Goal: Check status: Check status

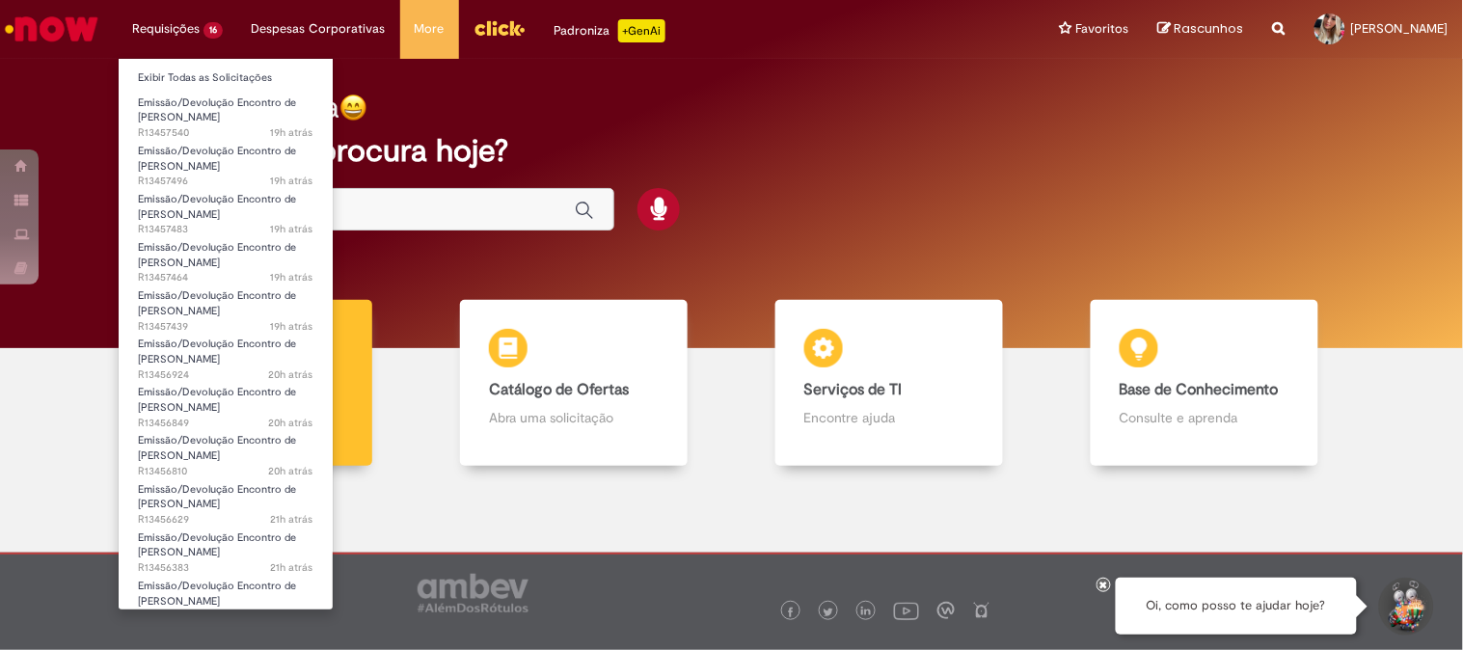
click at [197, 24] on li "Requisições 16 Exibir Todas as Solicitações Emissão/Devolução Encontro de Conta…" at bounding box center [178, 29] width 120 height 58
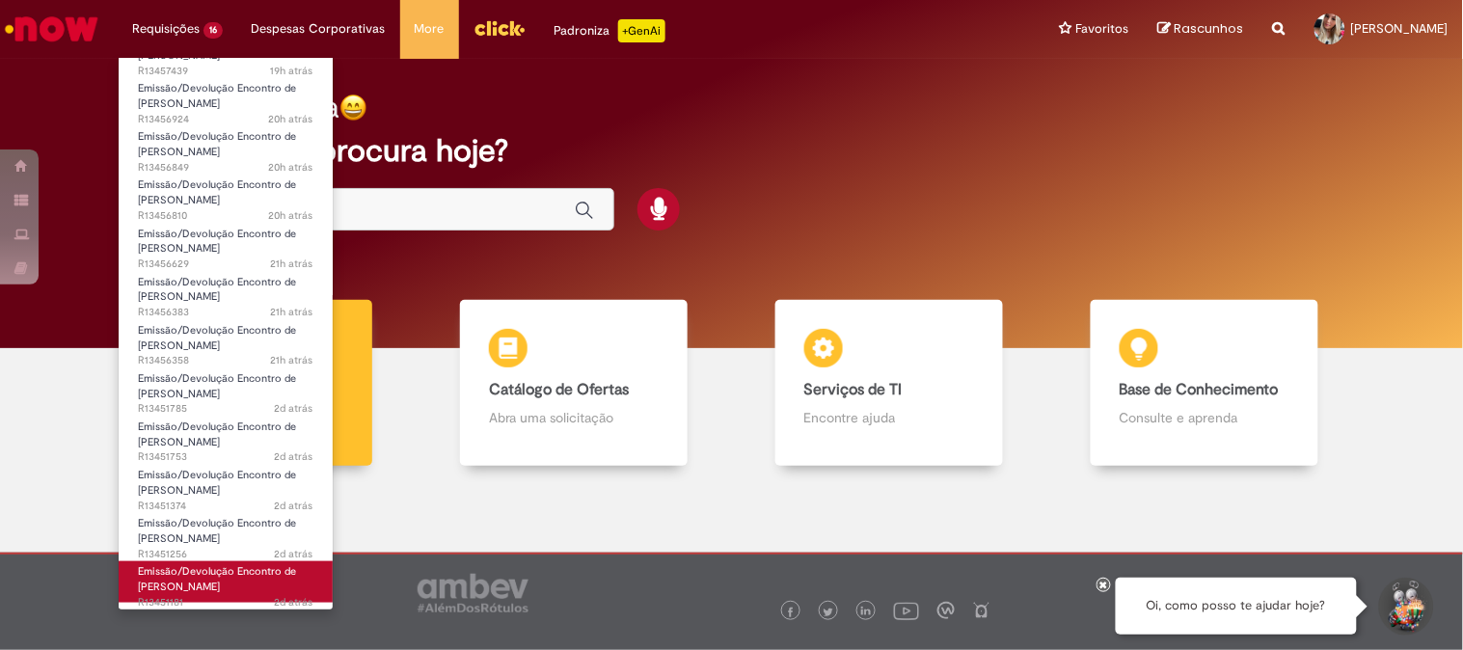
click at [271, 572] on span "Emissão/Devolução Encontro de [PERSON_NAME]" at bounding box center [217, 579] width 158 height 30
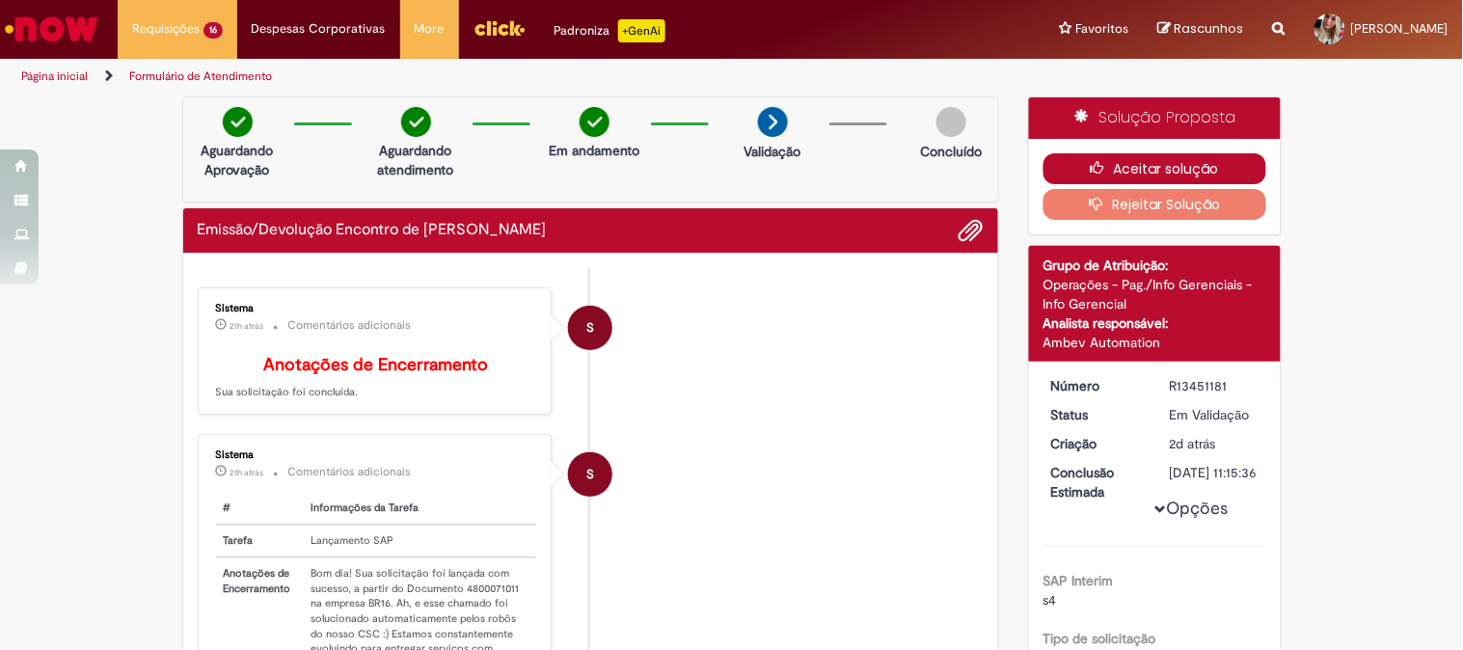
click at [1142, 168] on button "Aceitar solução" at bounding box center [1154, 168] width 223 height 31
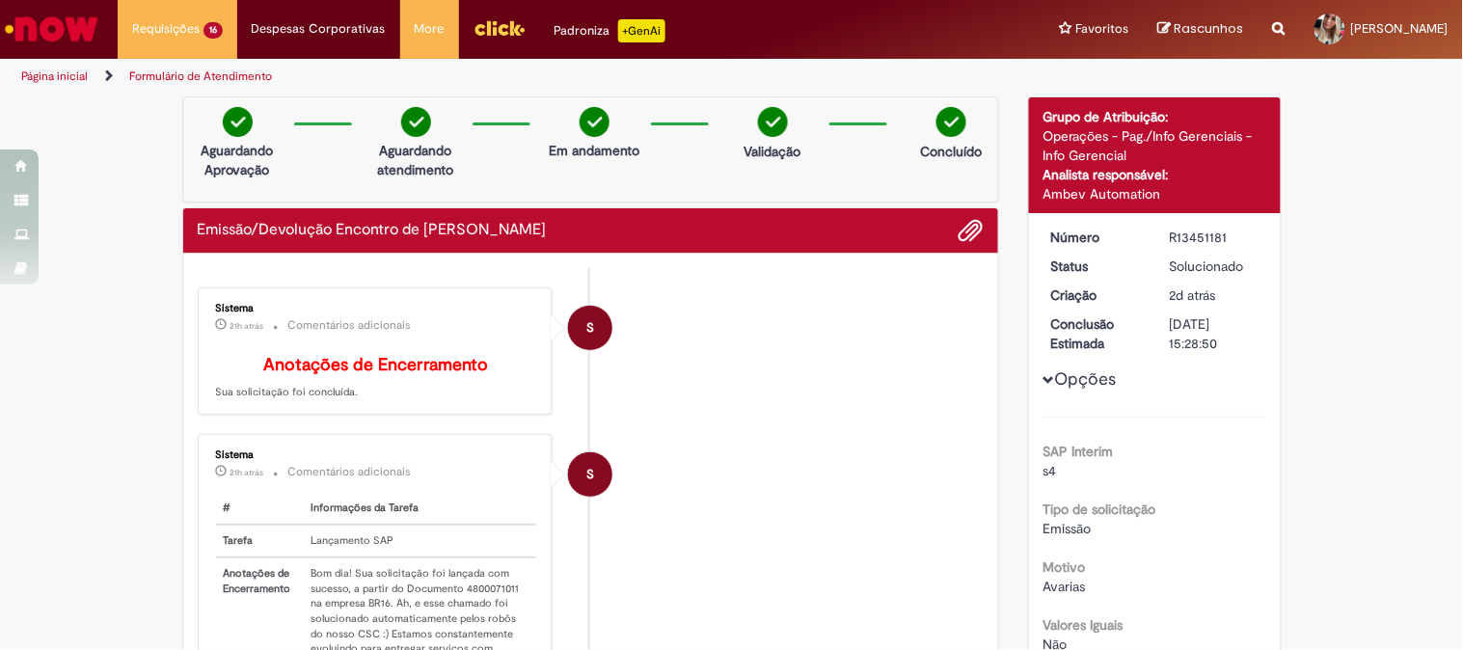
scroll to position [107, 0]
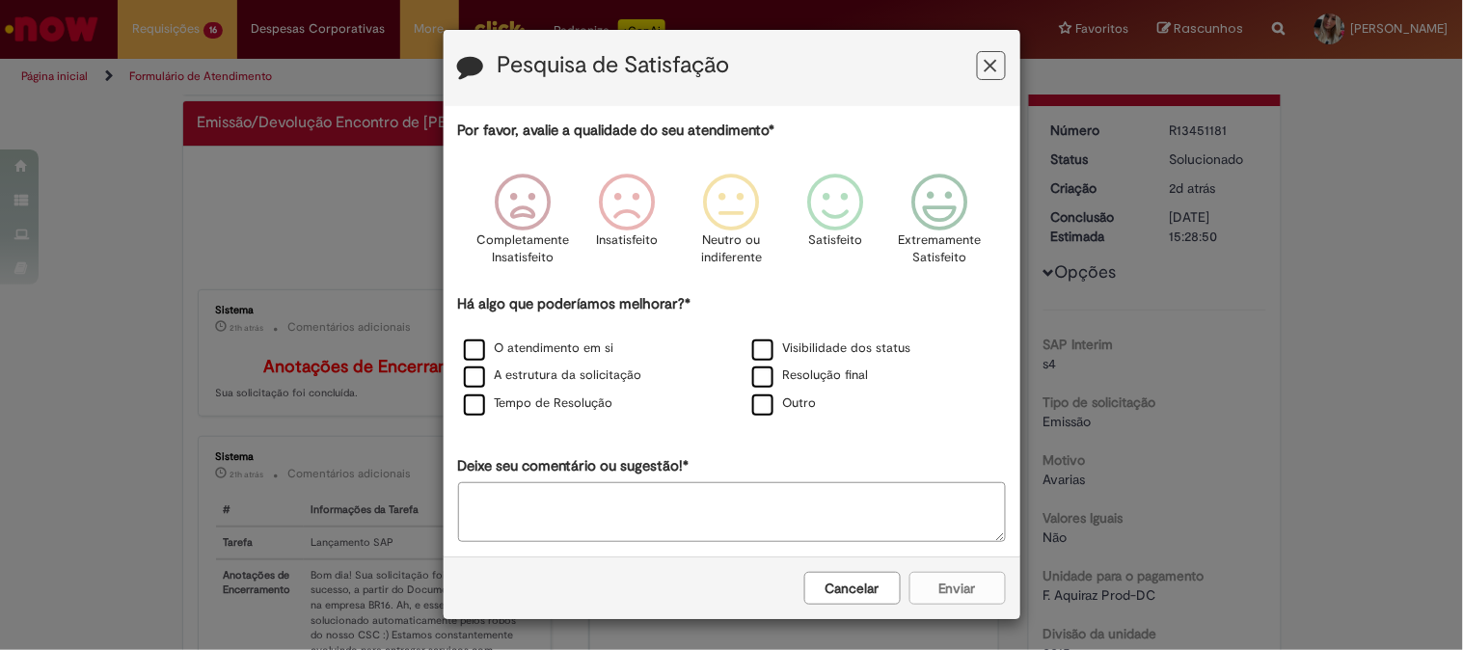
click at [985, 68] on icon "Feedback" at bounding box center [991, 66] width 13 height 20
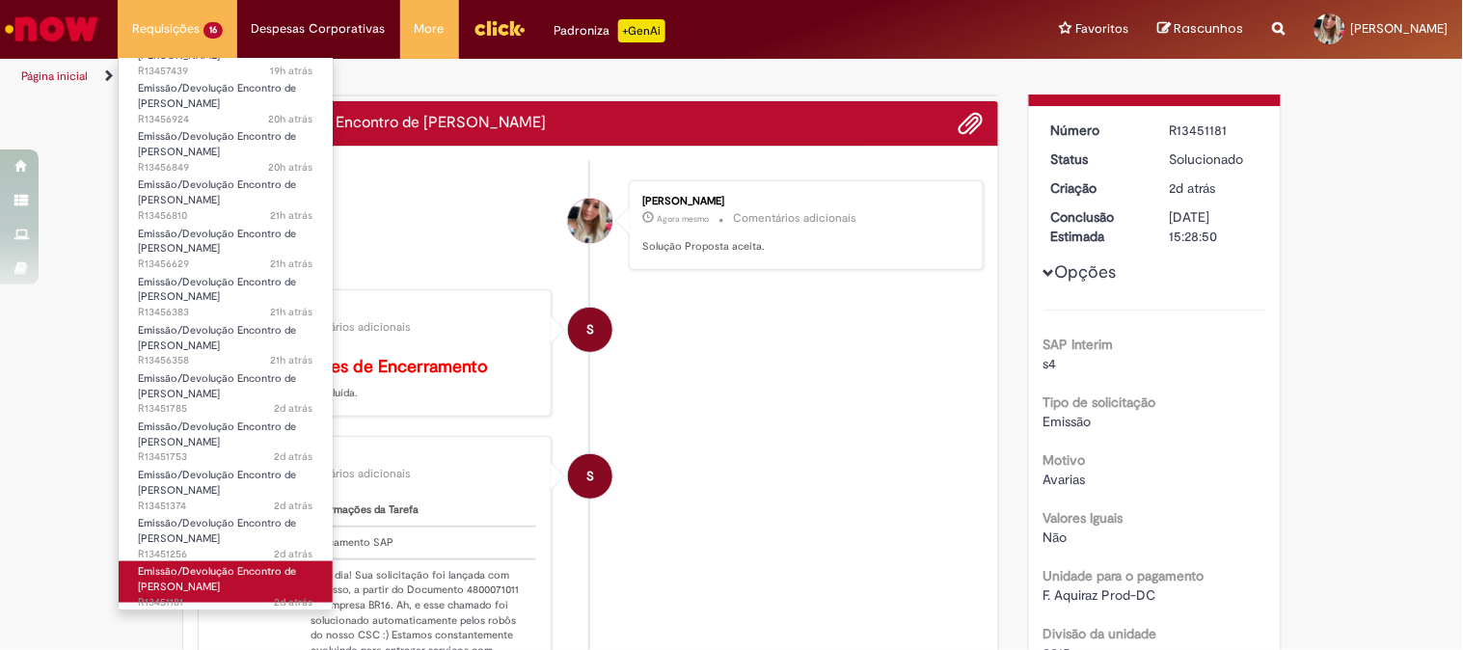
click at [228, 572] on span "Emissão/Devolução Encontro de [PERSON_NAME]" at bounding box center [217, 579] width 158 height 30
click at [222, 569] on span "Emissão/Devolução Encontro de [PERSON_NAME]" at bounding box center [217, 579] width 158 height 30
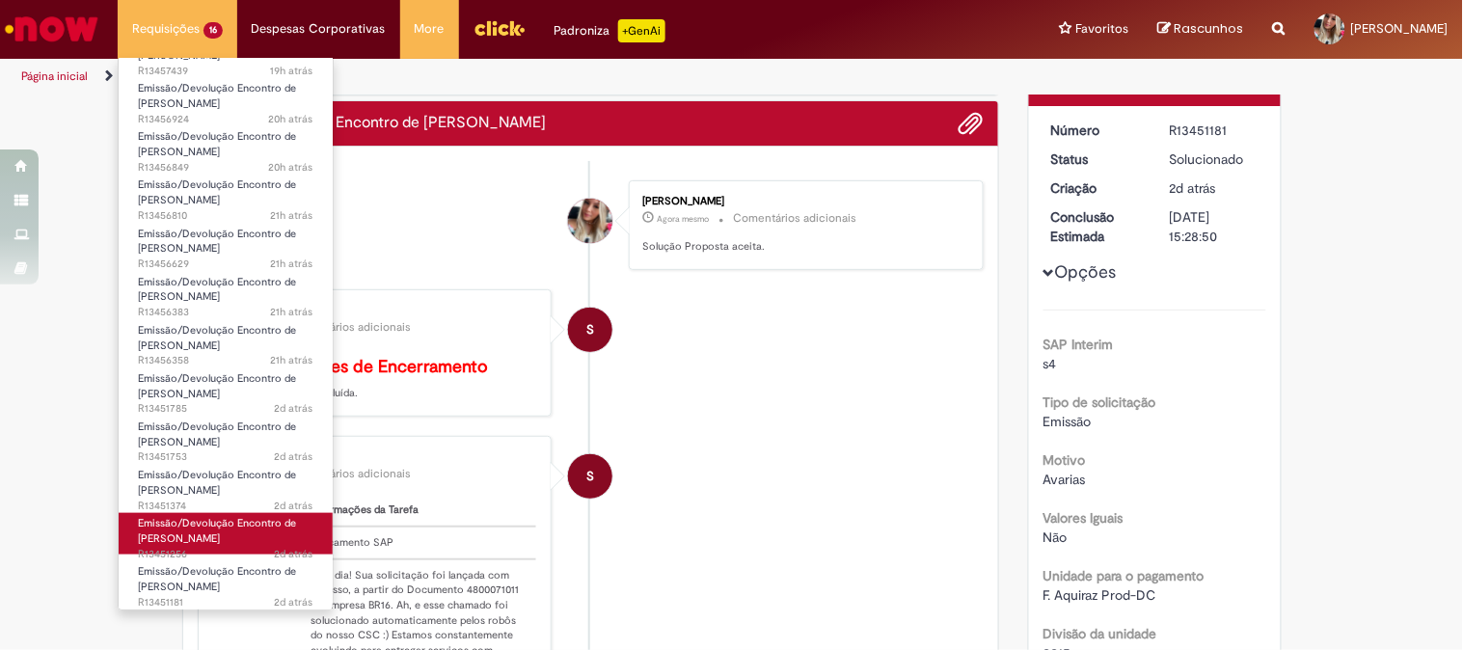
click at [233, 535] on link "Emissão/Devolução Encontro de Contas Fornecedor 2d atrás 2 dias atrás R13451256" at bounding box center [226, 533] width 214 height 41
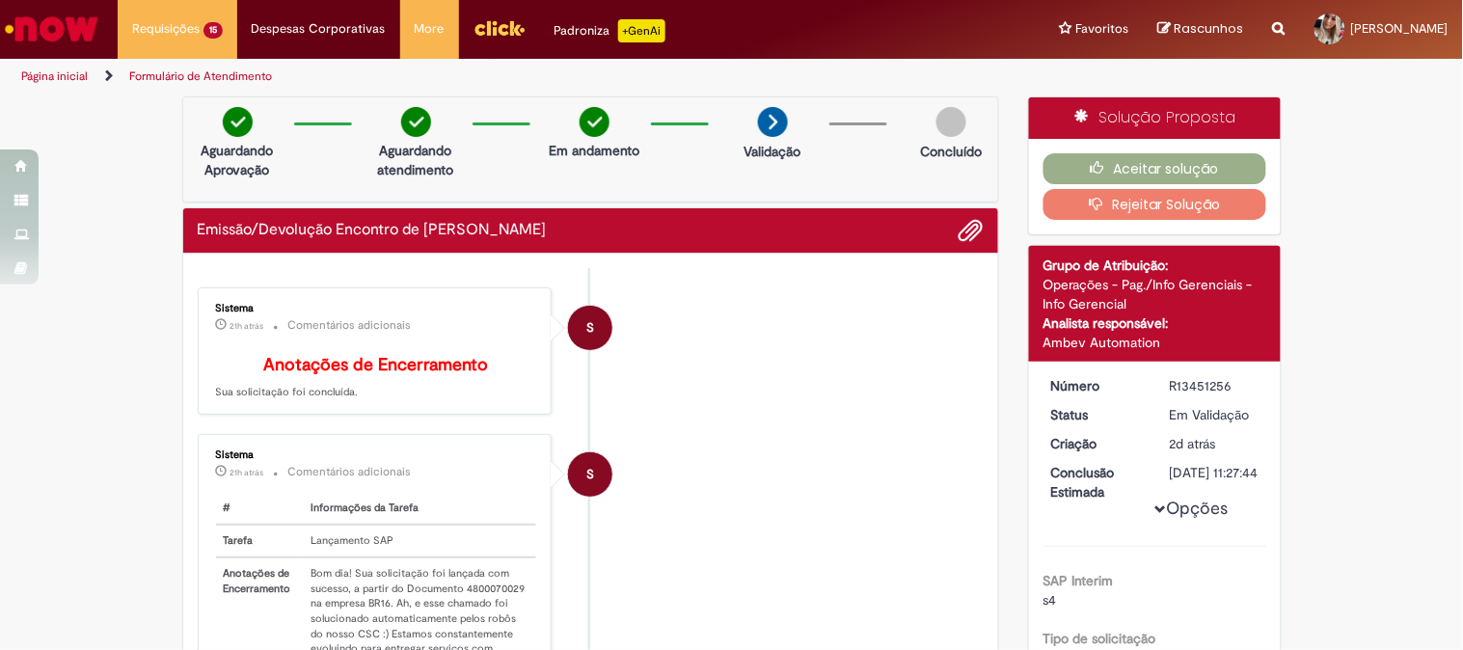
click at [1094, 150] on div "Aceitar solução Rejeitar Solução" at bounding box center [1155, 186] width 252 height 95
click at [1101, 162] on icon "button" at bounding box center [1102, 168] width 23 height 14
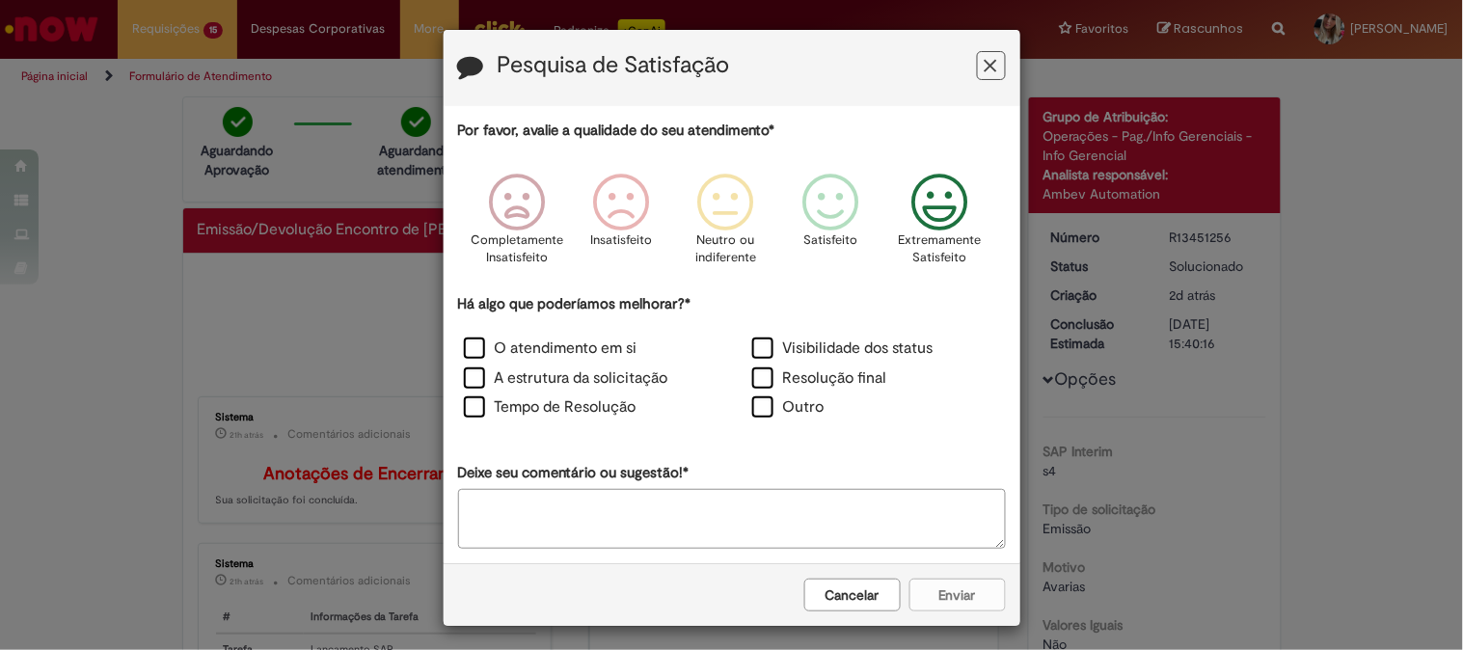
click at [914, 205] on icon "Feedback" at bounding box center [940, 203] width 72 height 58
click at [977, 592] on div "Cancelar Enviar" at bounding box center [732, 594] width 577 height 63
click at [521, 350] on label "O atendimento em si" at bounding box center [551, 349] width 174 height 22
click at [968, 598] on button "Enviar" at bounding box center [957, 595] width 96 height 33
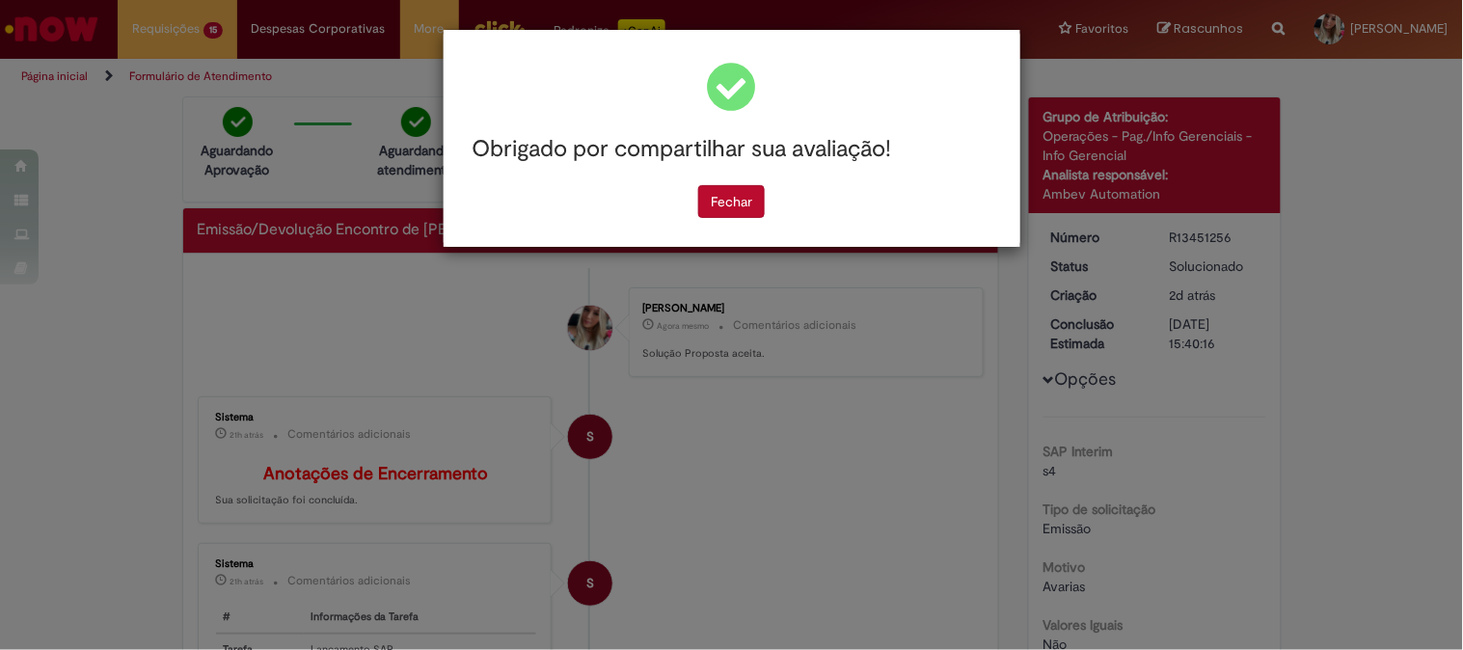
drag, startPoint x: 708, startPoint y: 203, endPoint x: 598, endPoint y: 200, distance: 110.0
click at [709, 203] on button "Fechar" at bounding box center [731, 201] width 67 height 33
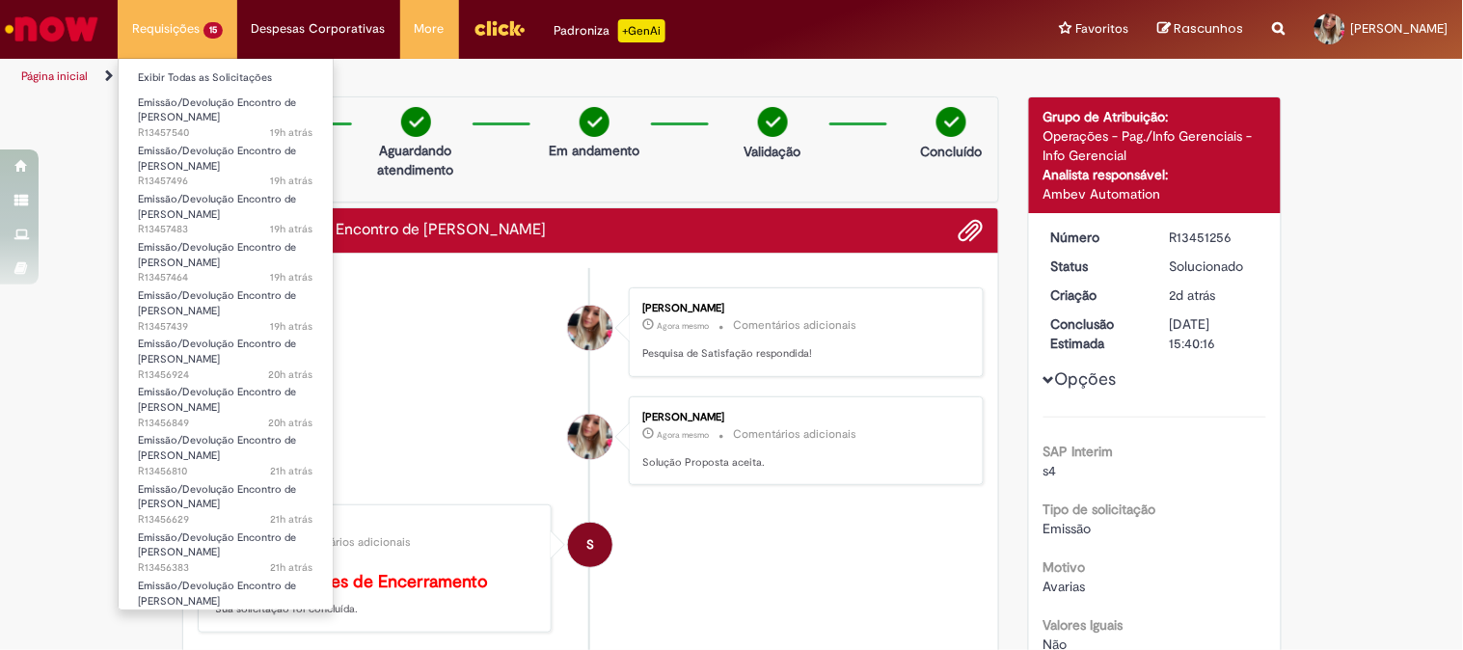
click at [170, 41] on li "Requisições 15 Exibir Todas as Solicitações Emissão/Devolução Encontro de Conta…" at bounding box center [178, 29] width 120 height 58
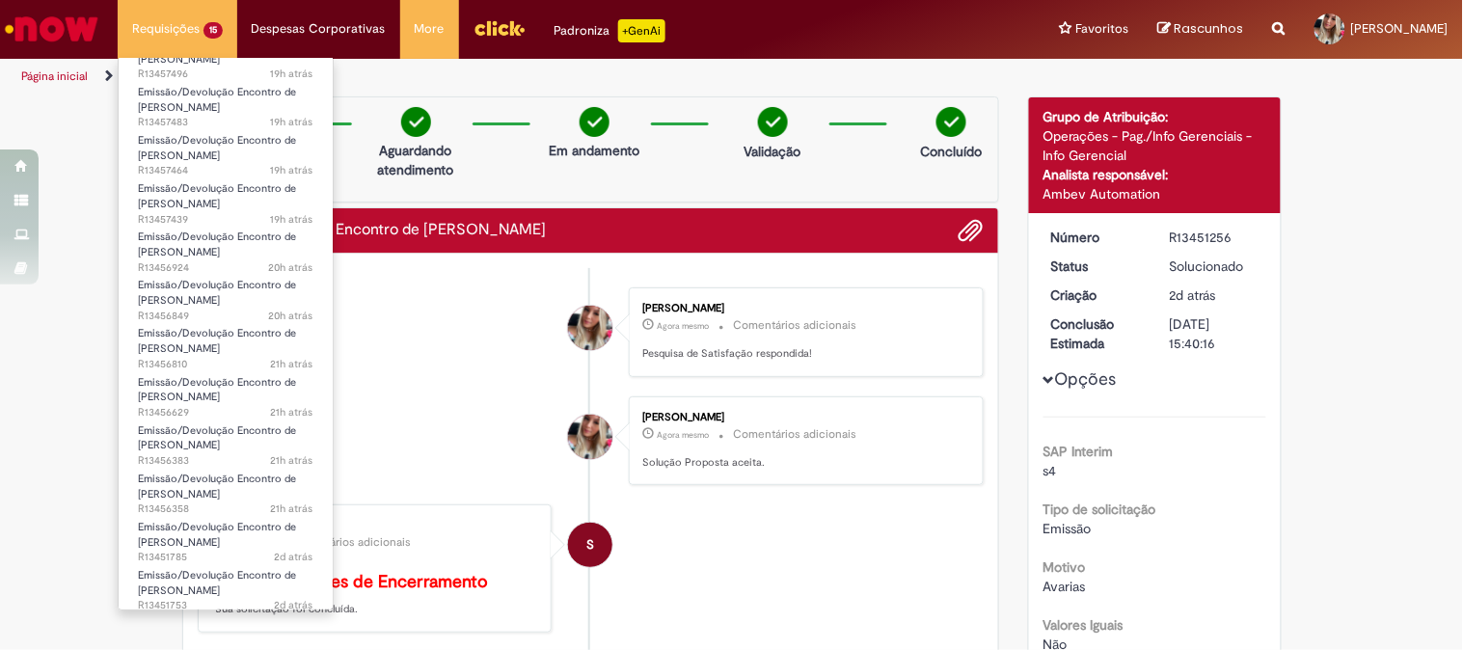
scroll to position [207, 0]
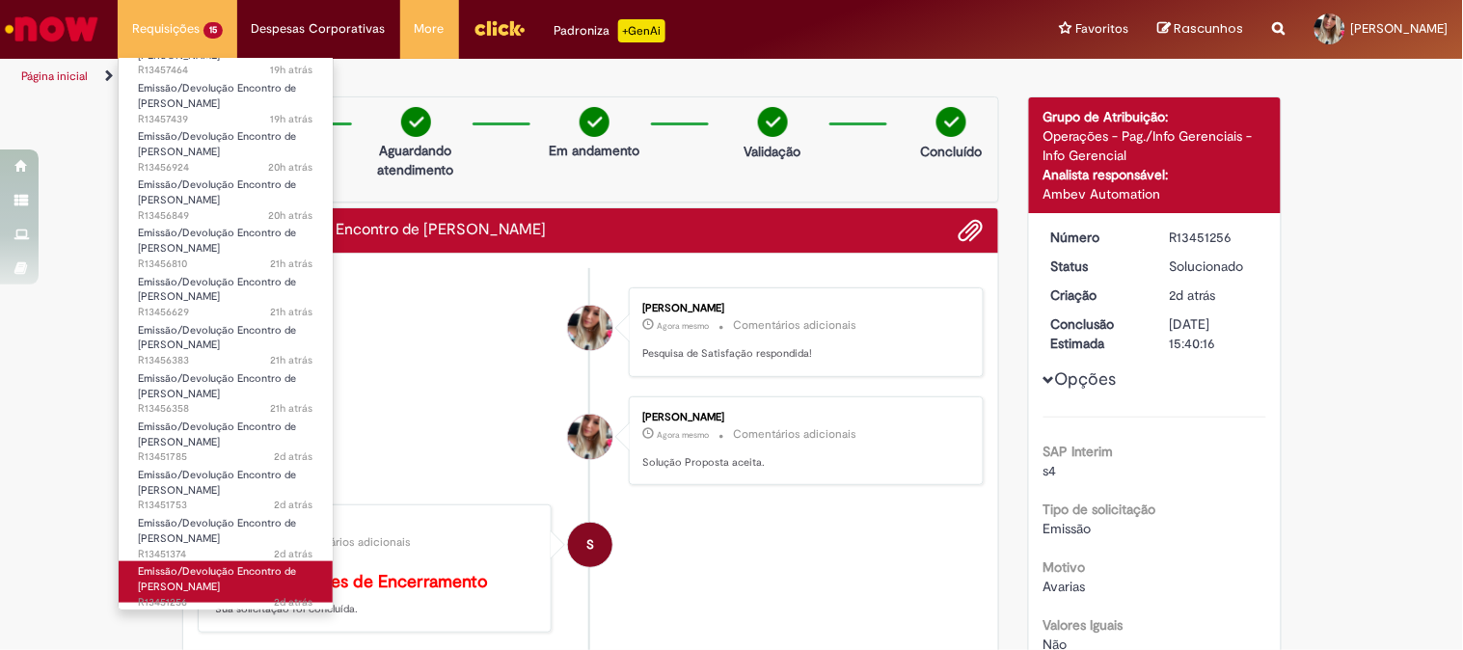
click at [245, 577] on span "Emissão/Devolução Encontro de [PERSON_NAME]" at bounding box center [217, 579] width 158 height 30
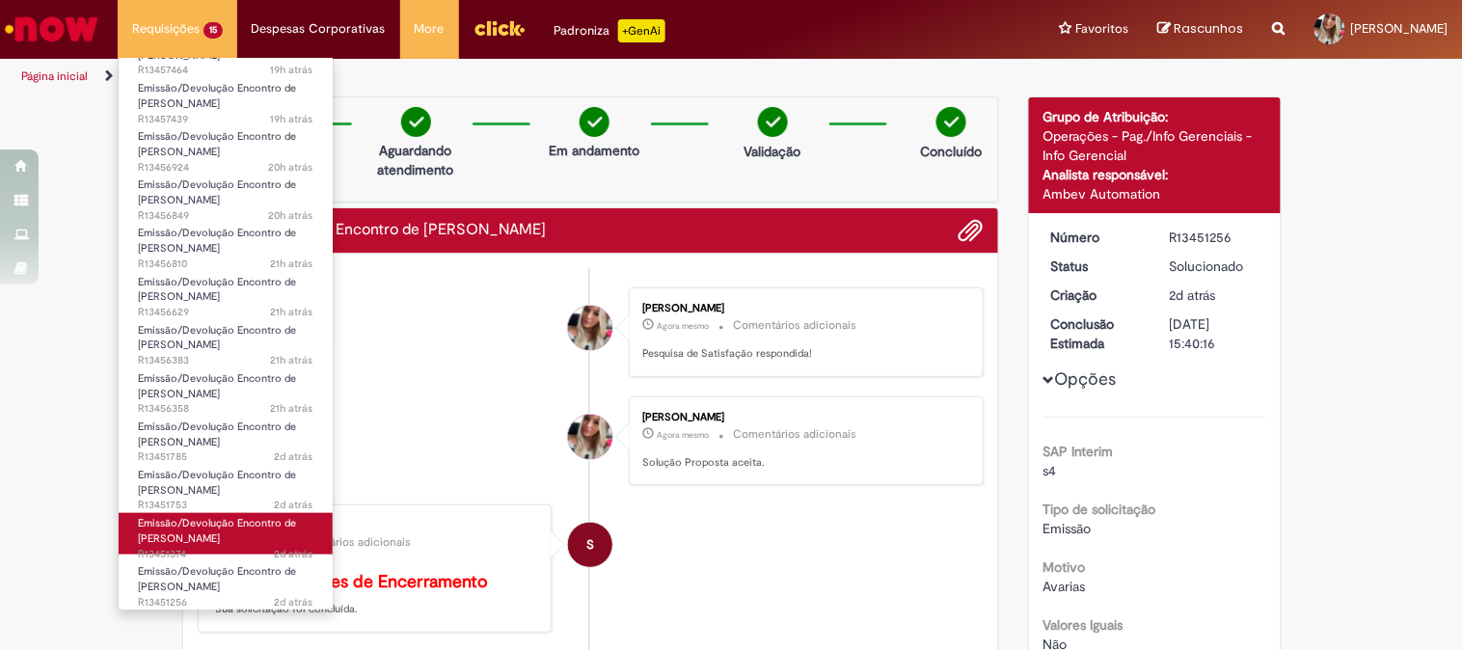
click at [257, 551] on span "2d atrás 2 dias atrás R13451374" at bounding box center [226, 554] width 176 height 15
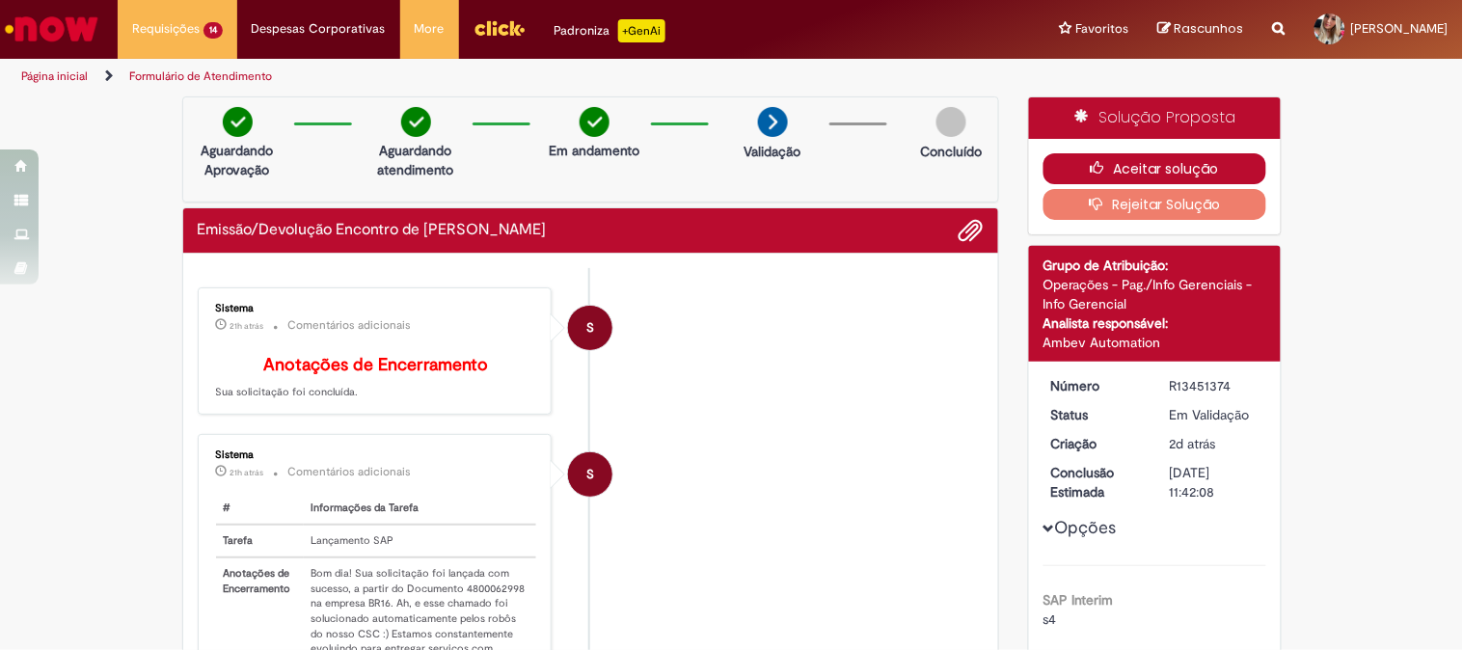
click at [1096, 167] on icon "button" at bounding box center [1102, 168] width 23 height 14
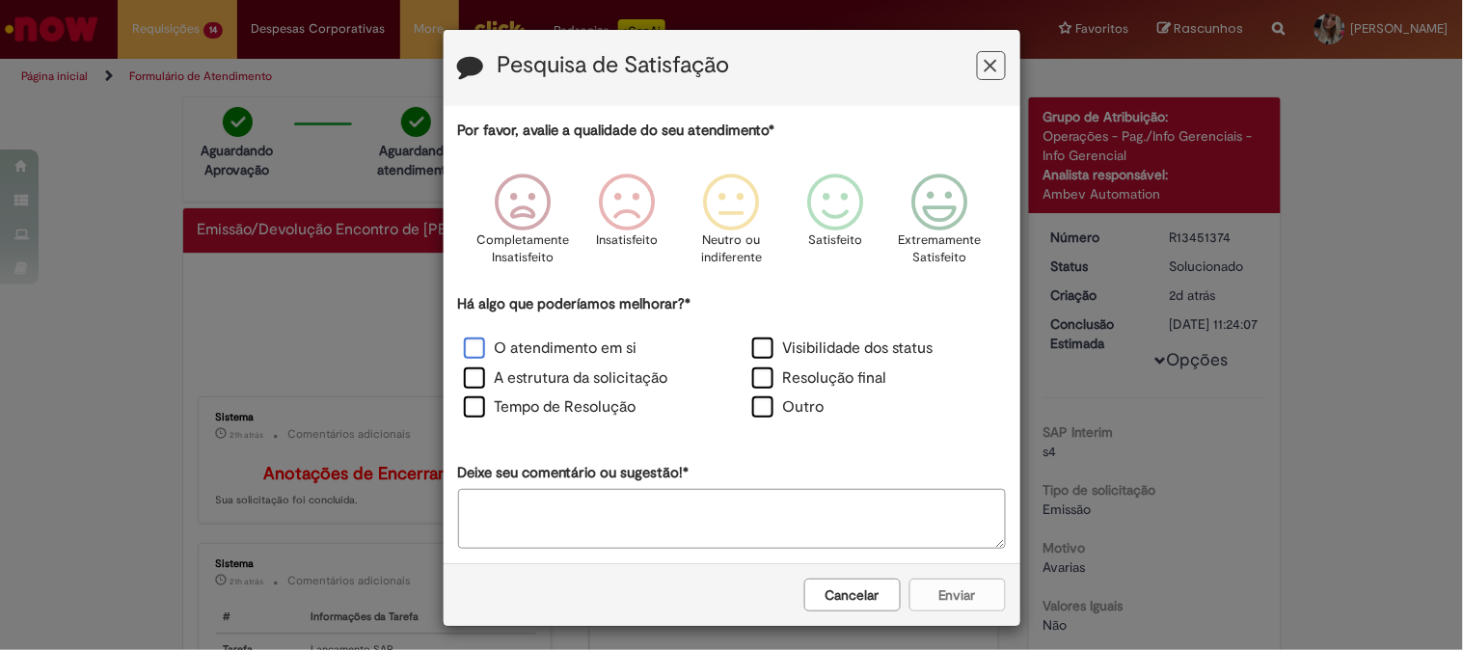
click at [478, 357] on label "O atendimento em si" at bounding box center [551, 349] width 174 height 22
click at [937, 209] on icon "Feedback" at bounding box center [940, 203] width 72 height 58
click at [939, 585] on button "Enviar" at bounding box center [957, 595] width 96 height 33
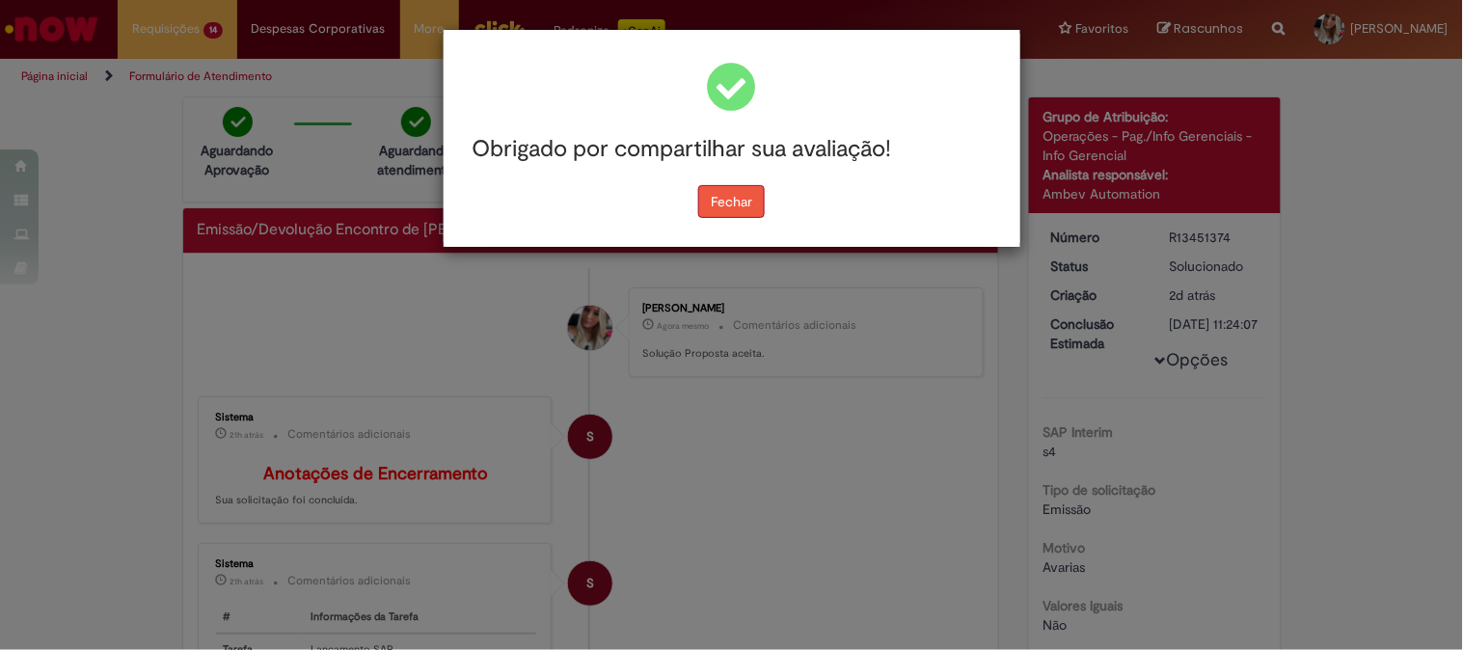
click at [714, 203] on button "Fechar" at bounding box center [731, 201] width 67 height 33
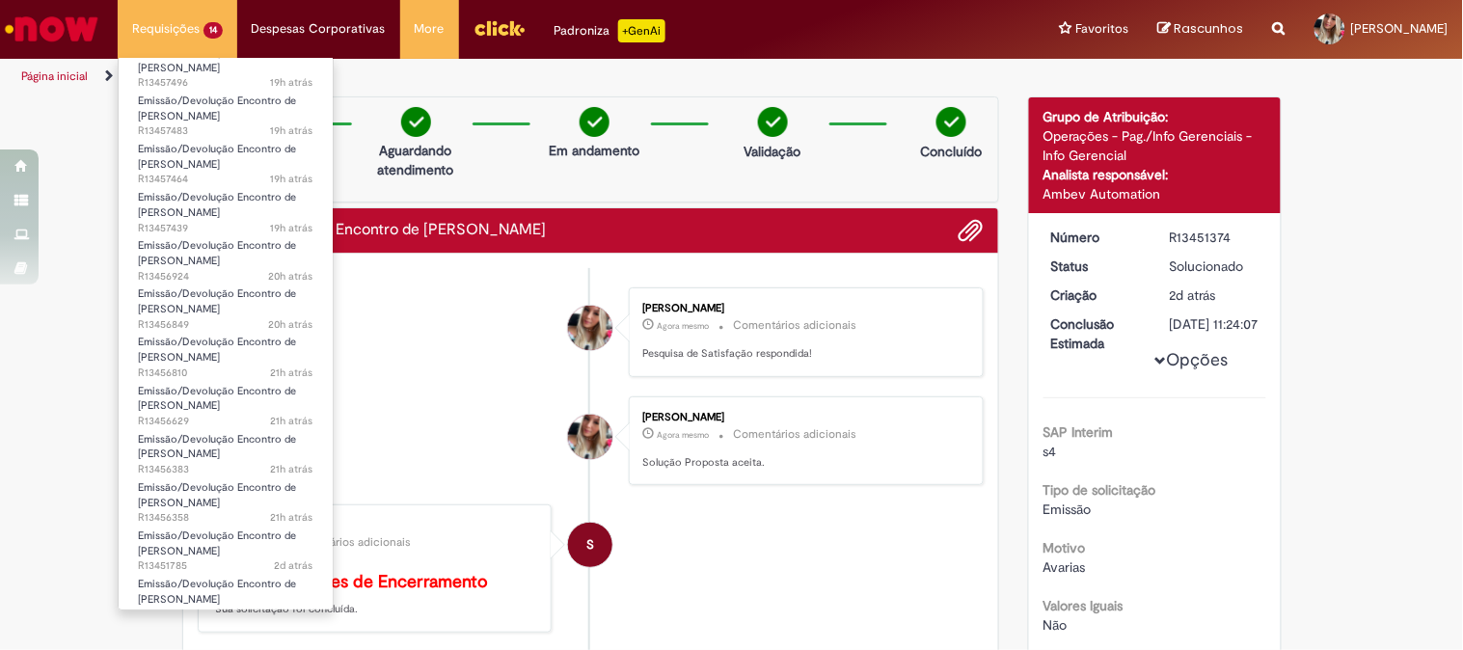
scroll to position [159, 0]
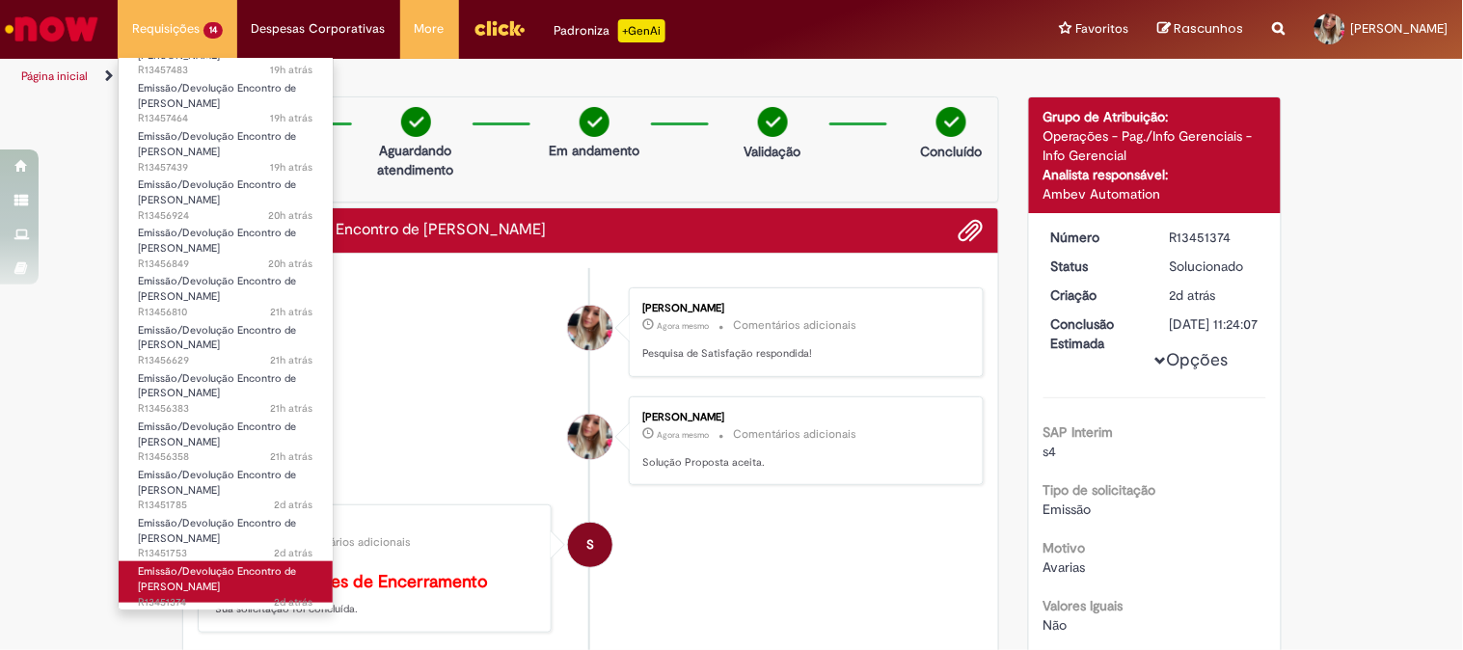
click at [219, 582] on span "Emissão/Devolução Encontro de [PERSON_NAME]" at bounding box center [217, 579] width 158 height 30
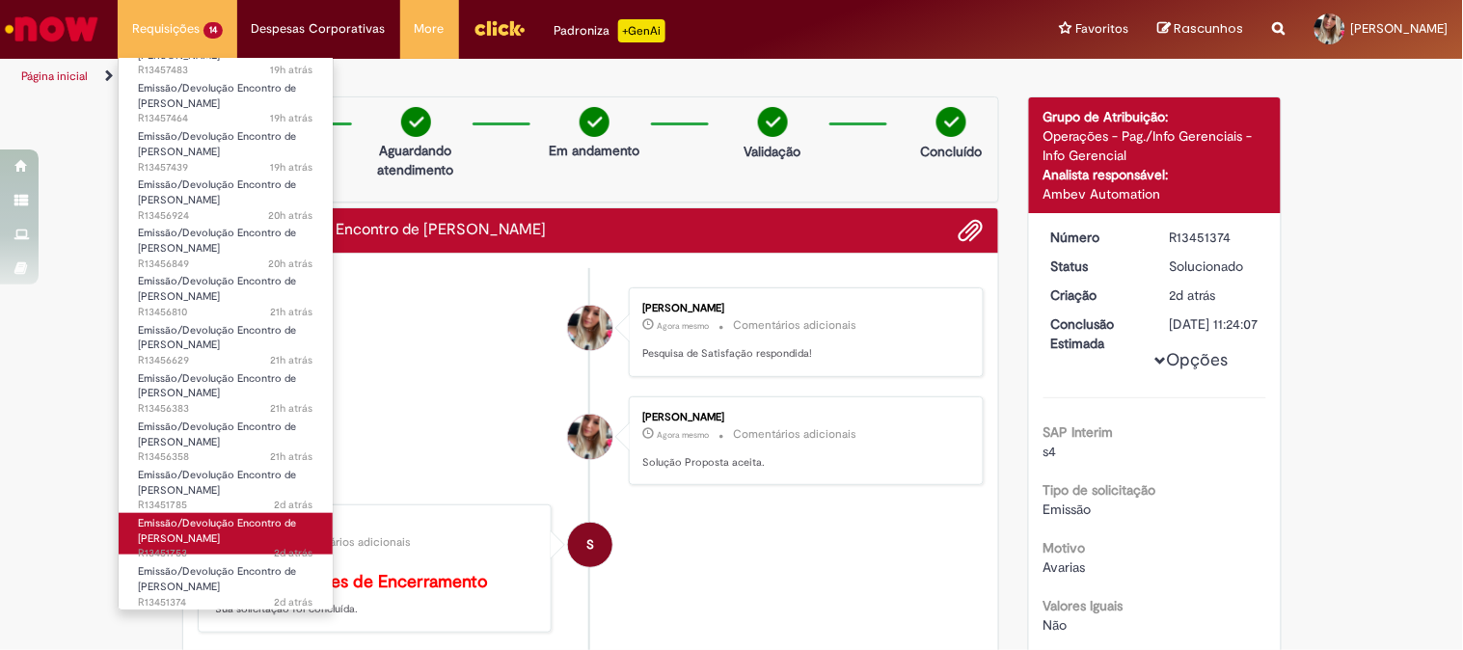
click at [200, 534] on span "Emissão/Devolução Encontro de [PERSON_NAME]" at bounding box center [217, 531] width 158 height 30
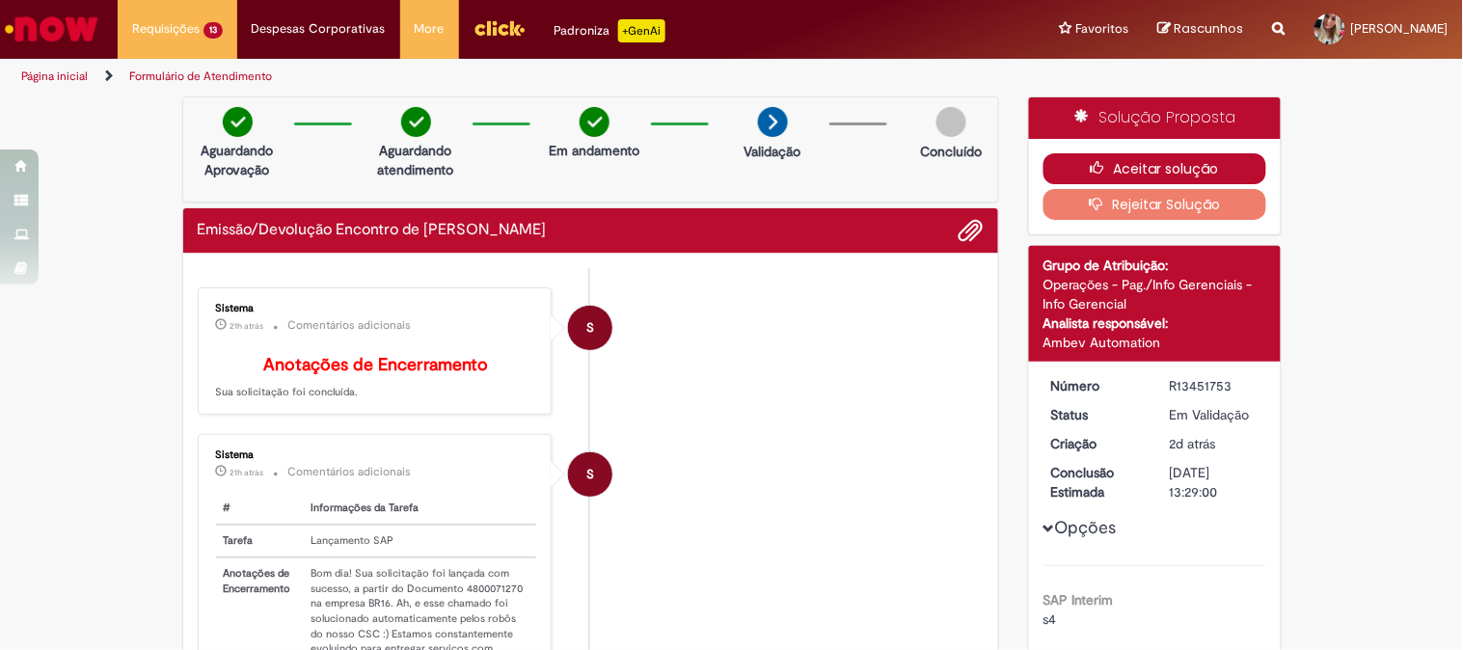
click at [1105, 172] on icon "button" at bounding box center [1102, 168] width 23 height 14
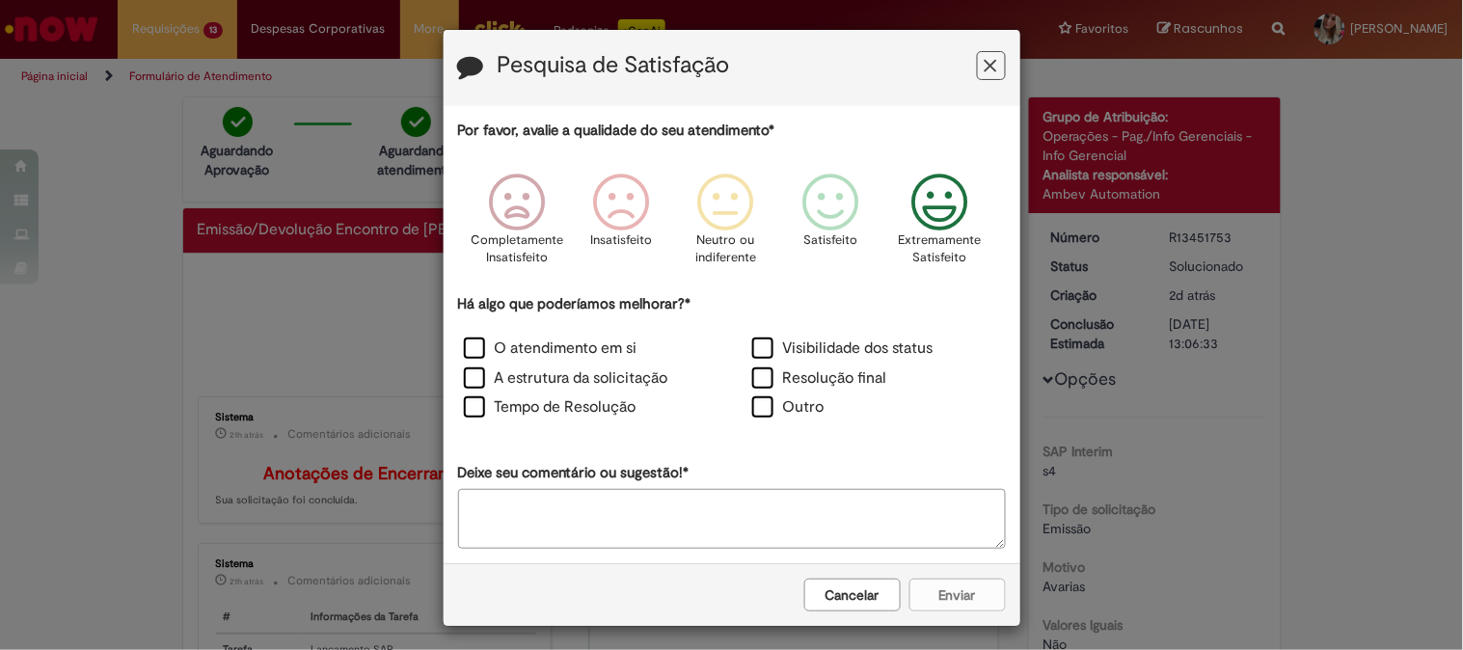
click at [936, 216] on icon "Feedback" at bounding box center [940, 203] width 72 height 58
click at [543, 350] on label "O atendimento em si" at bounding box center [551, 349] width 174 height 22
click at [936, 593] on button "Enviar" at bounding box center [957, 595] width 96 height 33
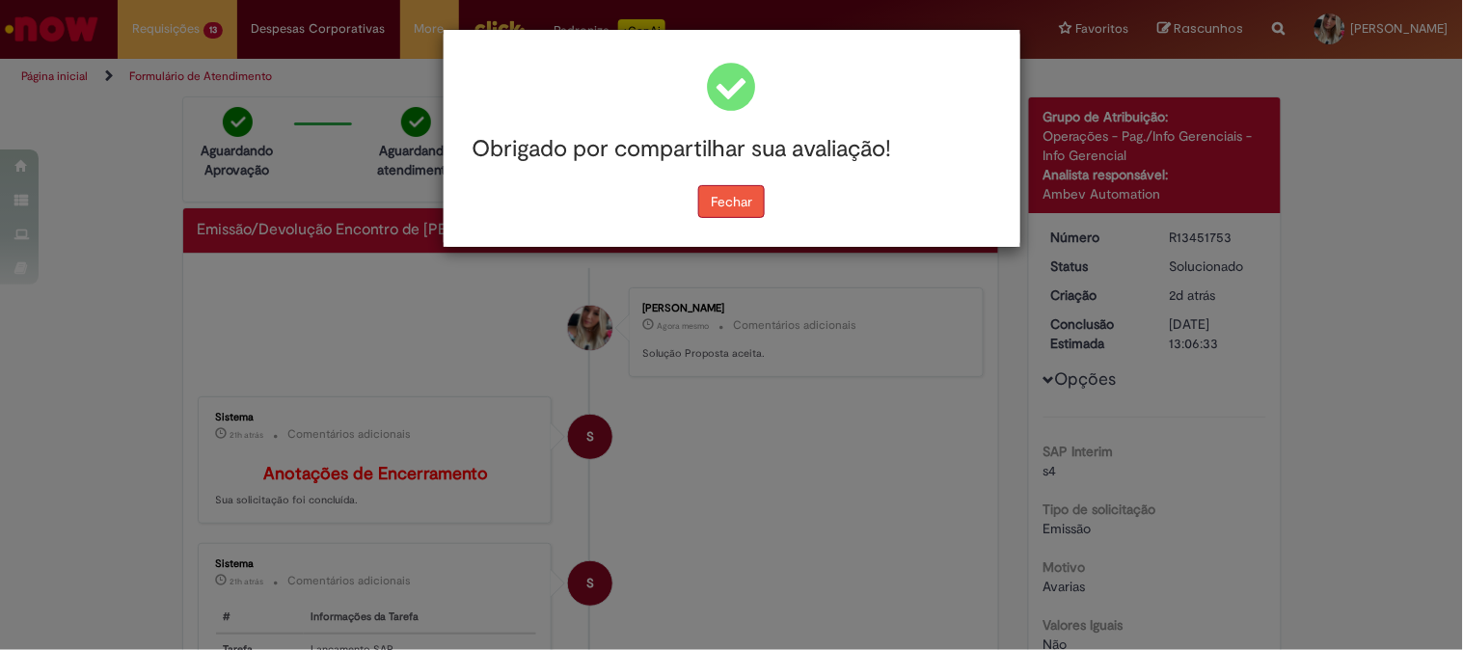
click at [727, 200] on button "Fechar" at bounding box center [731, 201] width 67 height 33
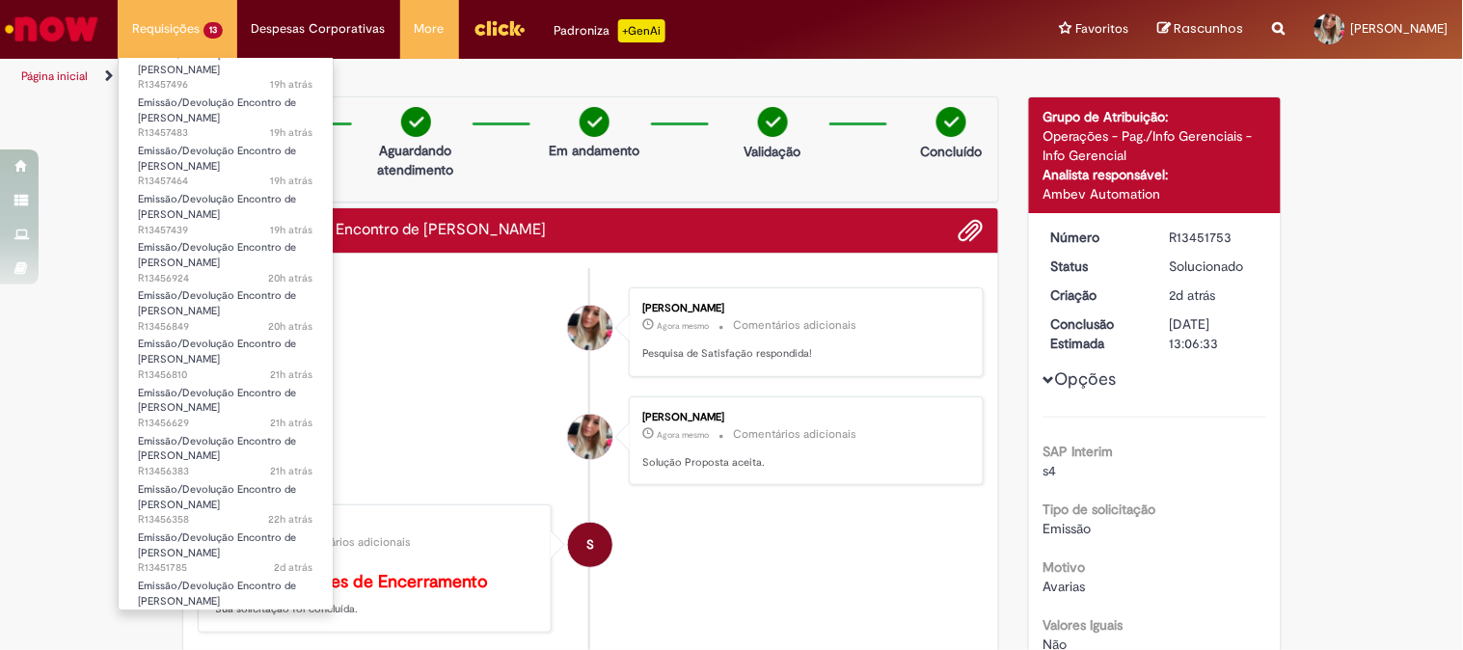
scroll to position [111, 0]
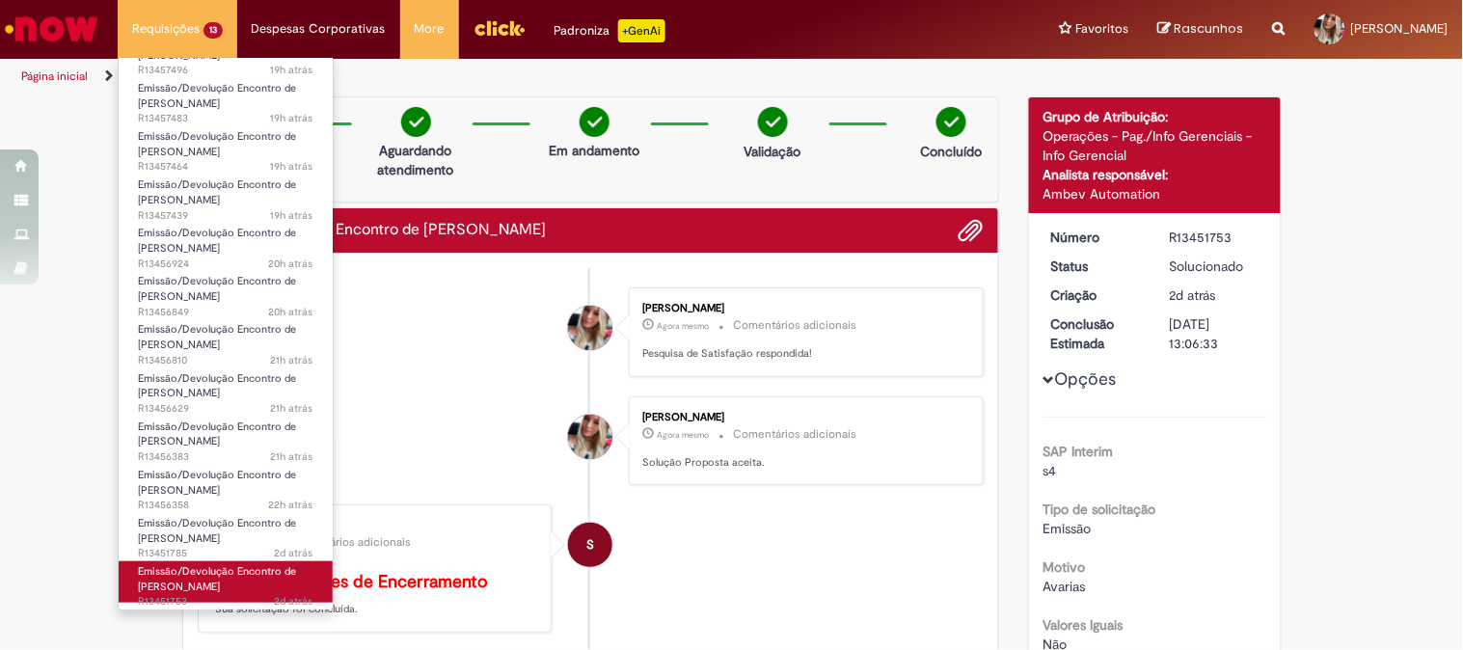
click at [243, 564] on span "Emissão/Devolução Encontro de [PERSON_NAME]" at bounding box center [217, 579] width 158 height 30
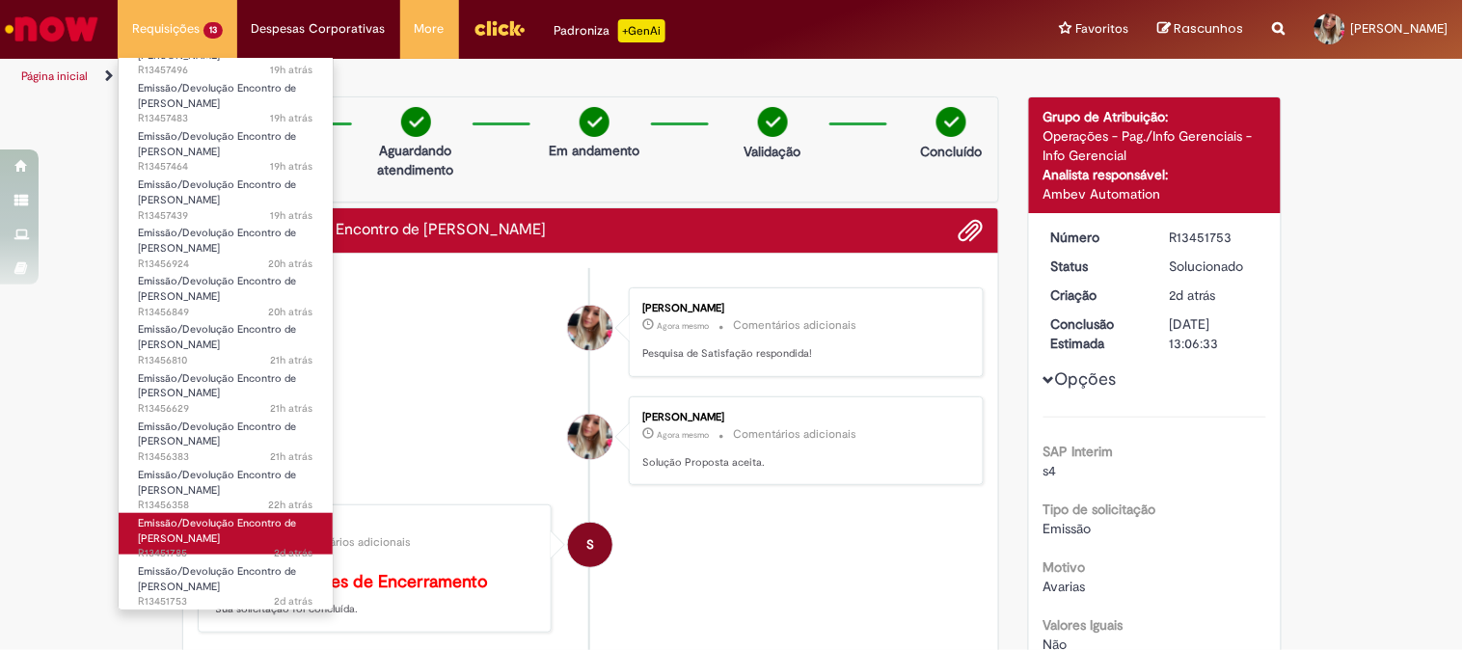
click at [209, 532] on span "Emissão/Devolução Encontro de [PERSON_NAME]" at bounding box center [217, 531] width 158 height 30
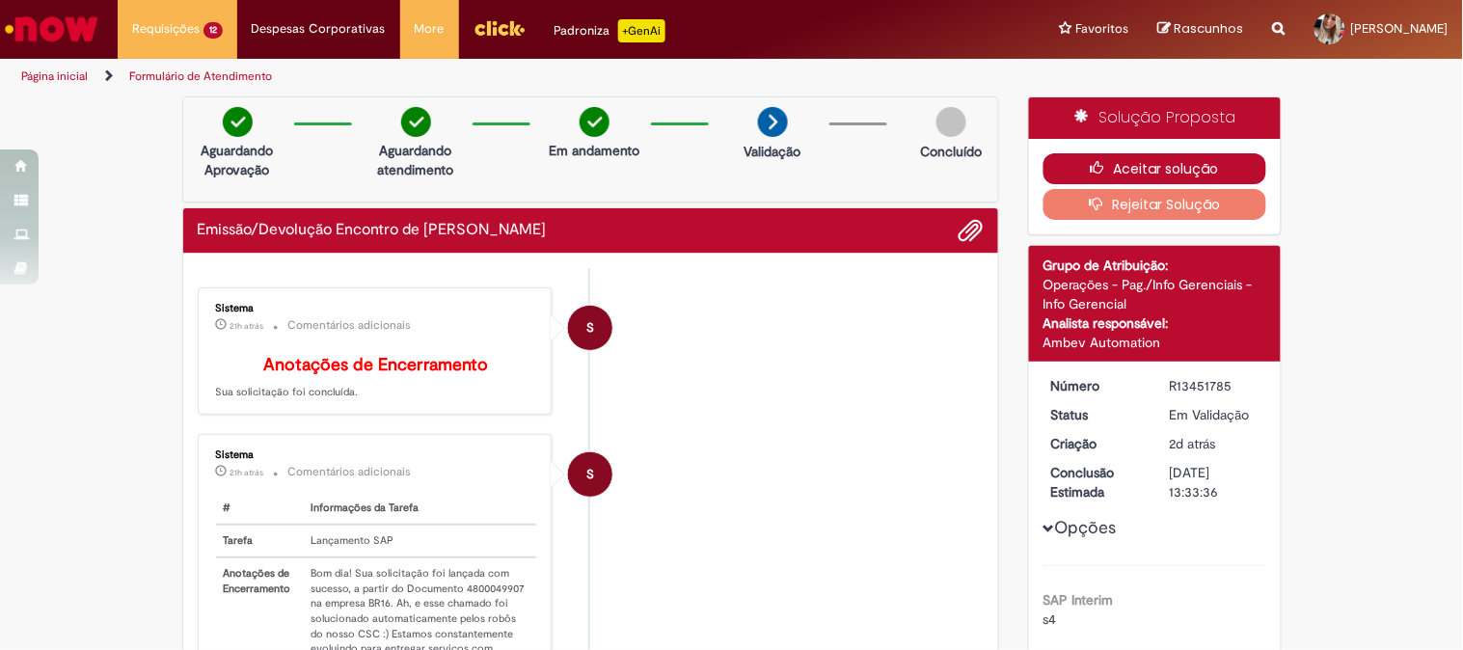
click at [1115, 158] on button "Aceitar solução" at bounding box center [1154, 168] width 223 height 31
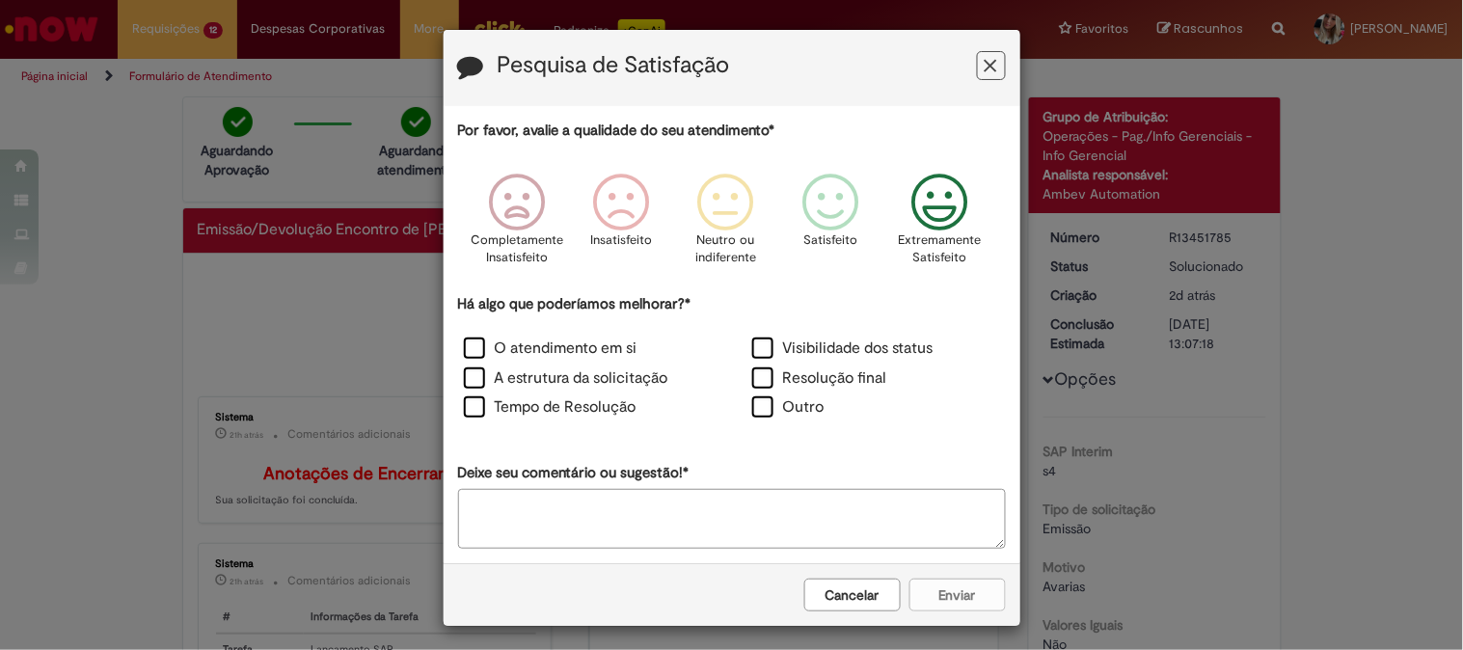
click at [908, 207] on icon "Feedback" at bounding box center [940, 203] width 72 height 58
click at [532, 352] on label "O atendimento em si" at bounding box center [551, 349] width 174 height 22
click at [933, 590] on button "Enviar" at bounding box center [957, 595] width 96 height 33
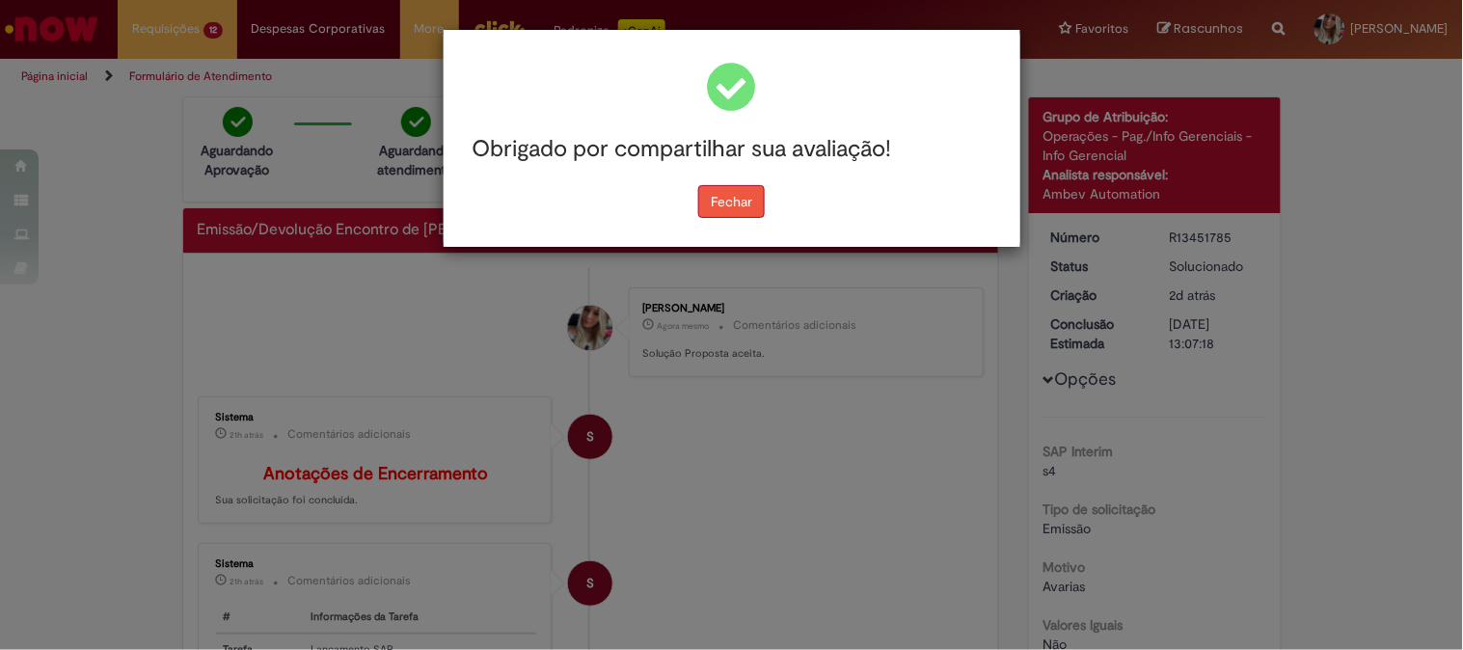
click at [747, 203] on button "Fechar" at bounding box center [731, 201] width 67 height 33
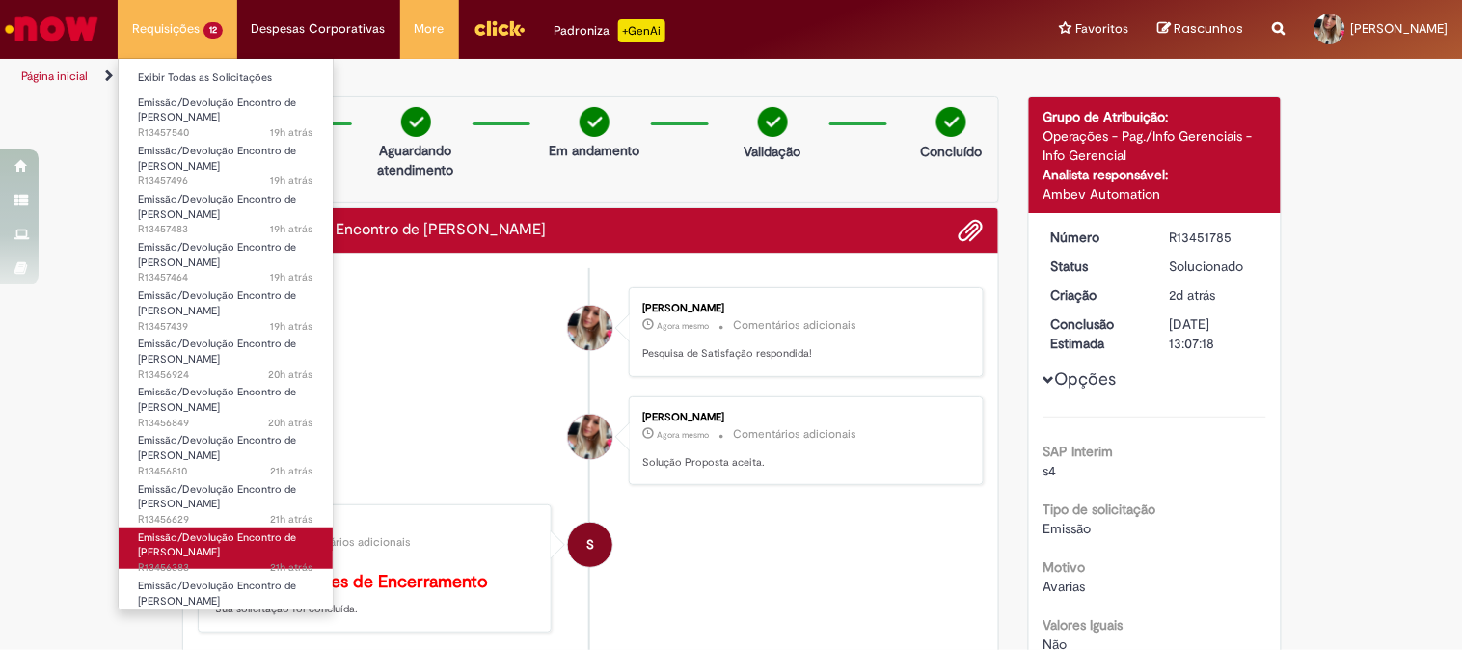
click at [257, 542] on span "Emissão/Devolução Encontro de [PERSON_NAME]" at bounding box center [217, 545] width 158 height 30
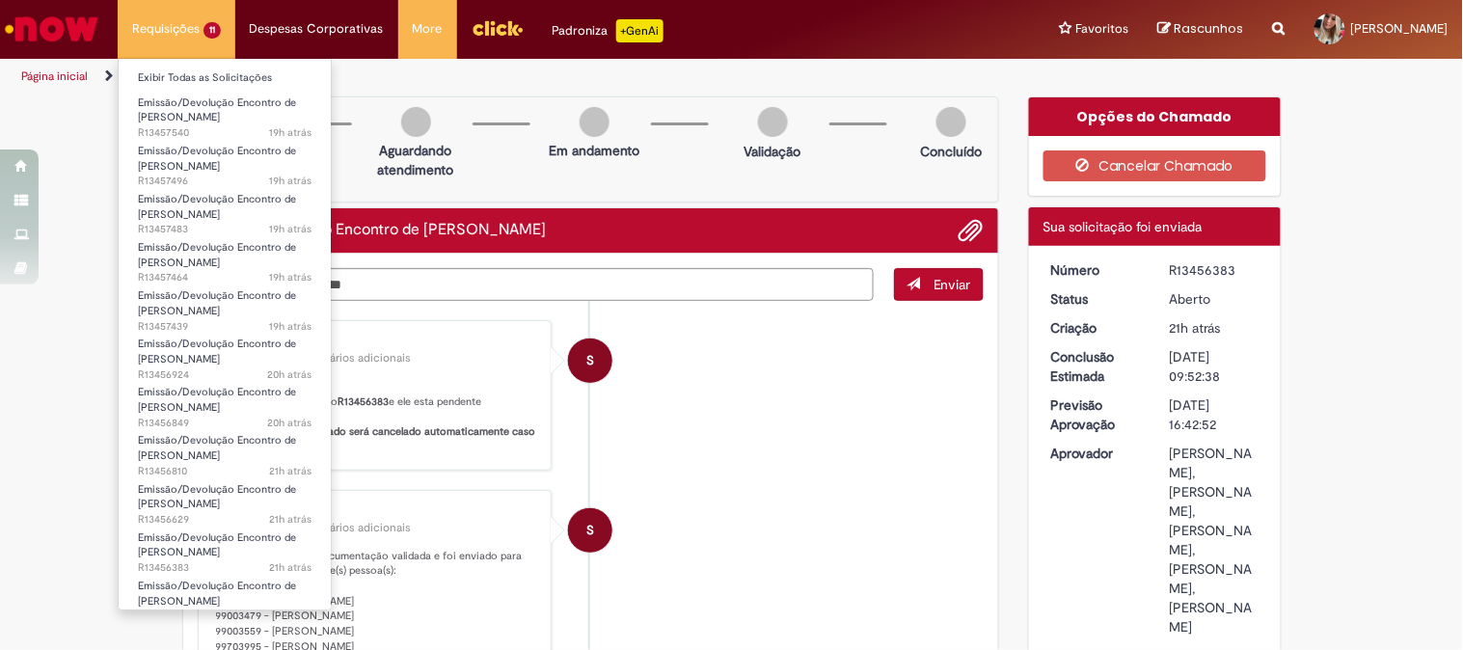
scroll to position [14, 0]
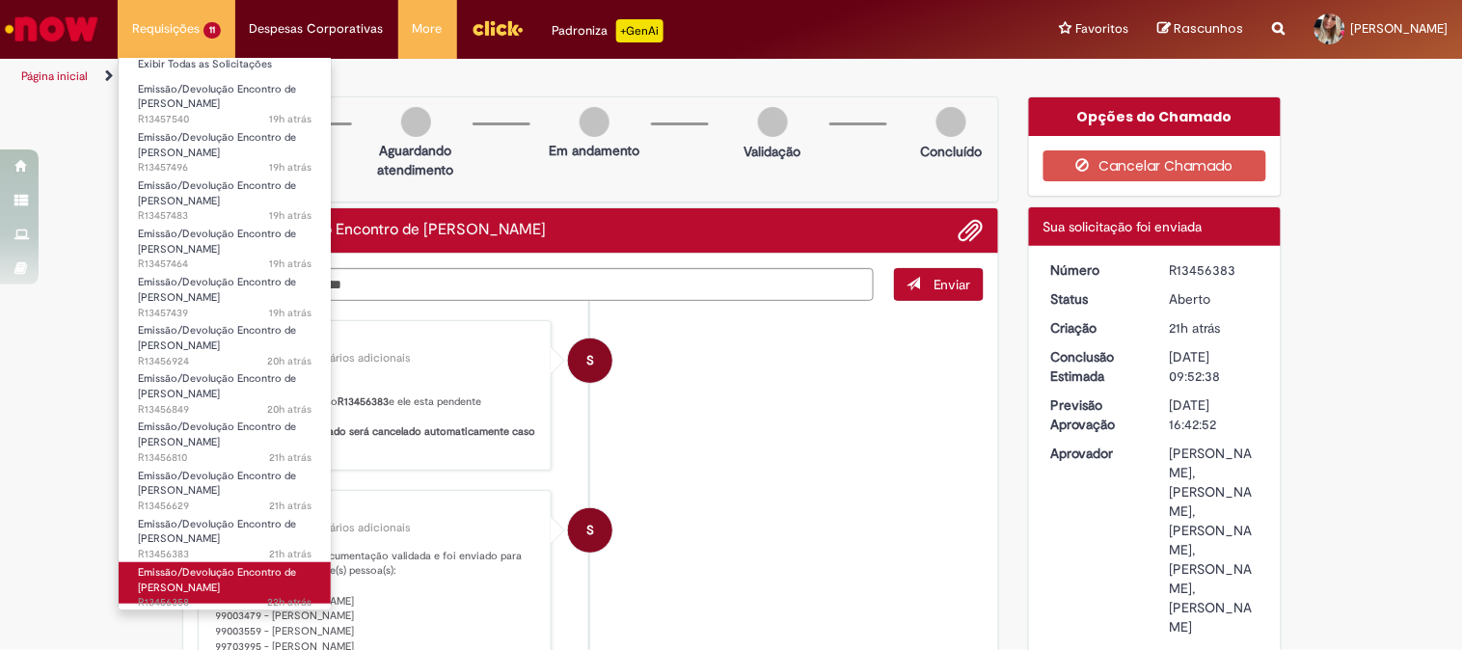
click at [263, 592] on link "Emissão/Devolução Encontro de Contas Fornecedor 22h atrás 22 horas atrás R13456…" at bounding box center [225, 582] width 212 height 41
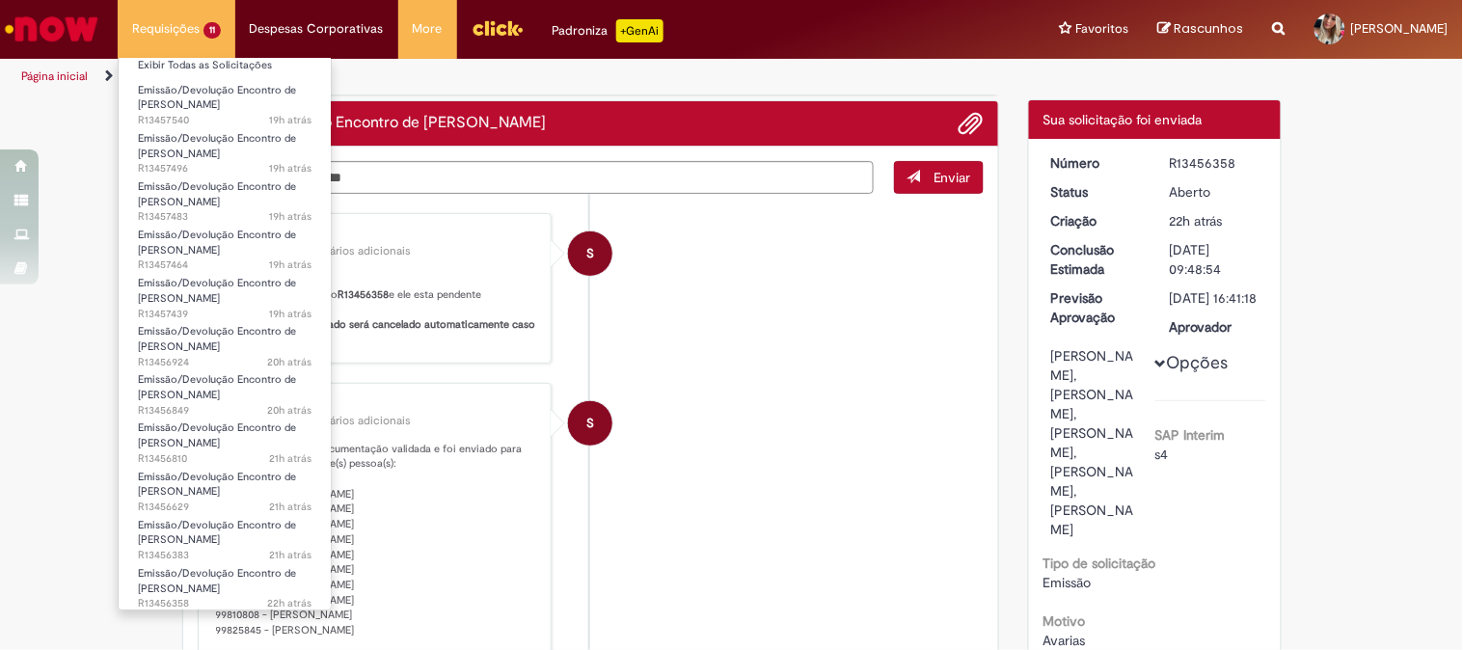
scroll to position [14, 0]
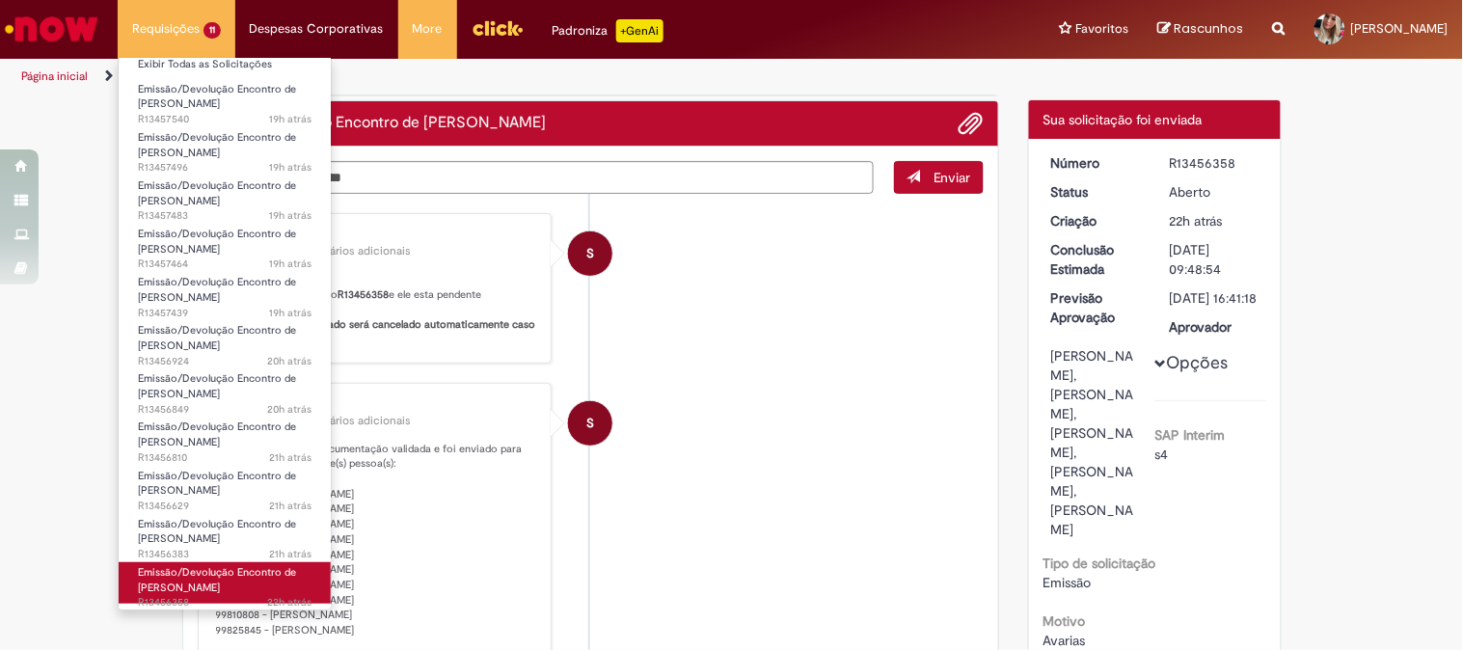
click at [246, 583] on link "Emissão/Devolução Encontro de Contas Fornecedor 22h atrás 22 horas atrás R13456…" at bounding box center [225, 582] width 212 height 41
click at [187, 569] on span "Emissão/Devolução Encontro de [PERSON_NAME]" at bounding box center [217, 580] width 158 height 30
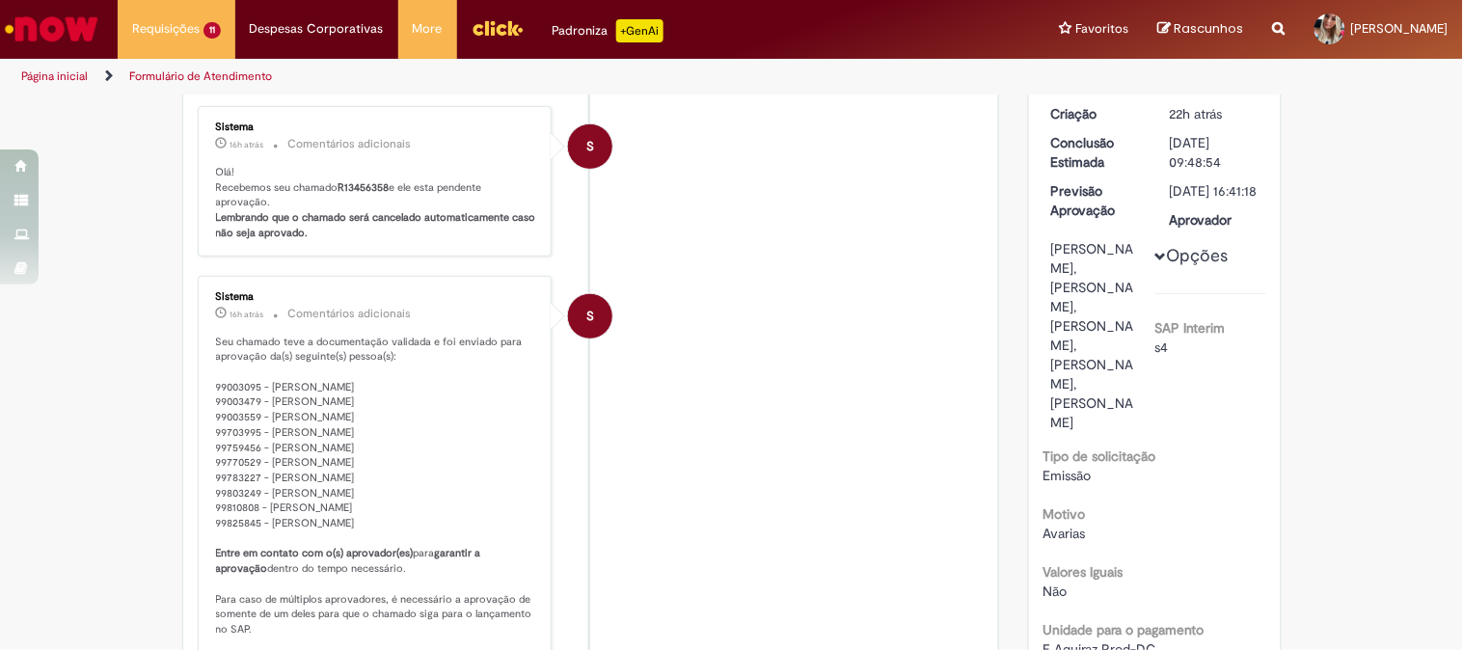
scroll to position [0, 0]
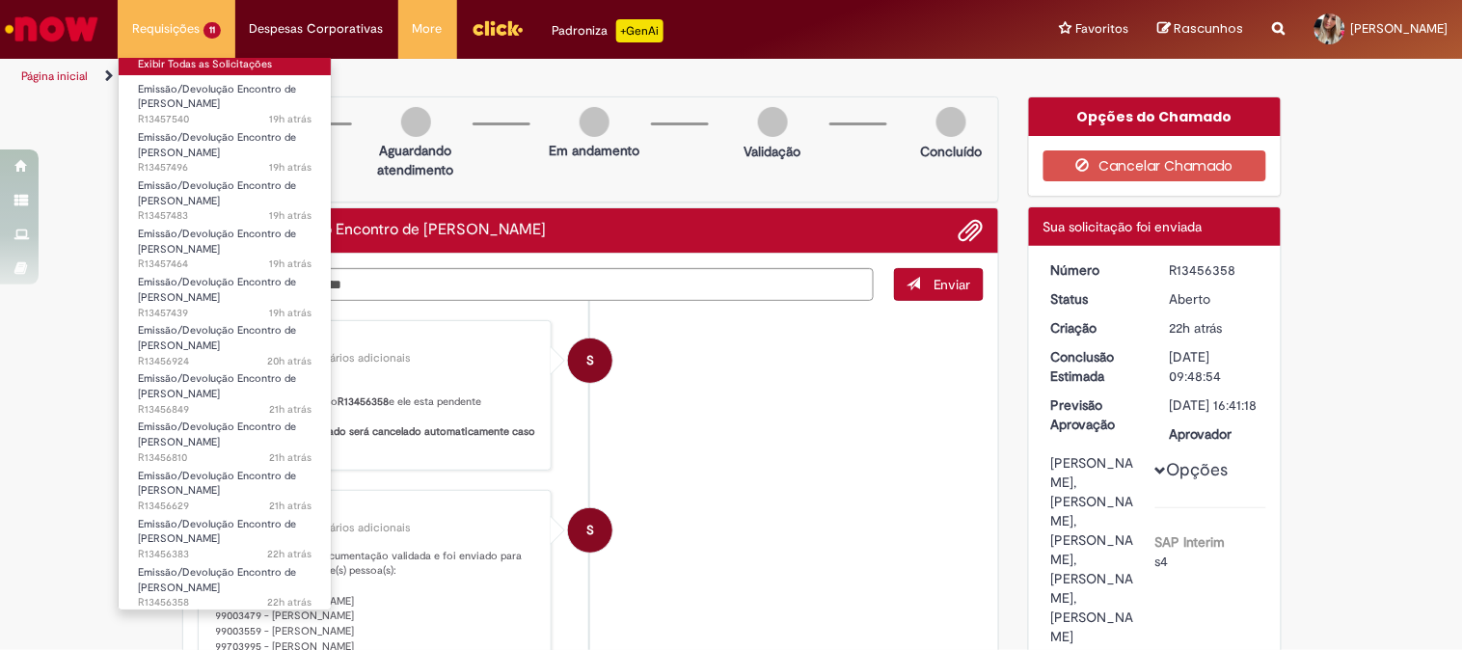
click at [194, 63] on link "Exibir Todas as Solicitações" at bounding box center [225, 64] width 212 height 21
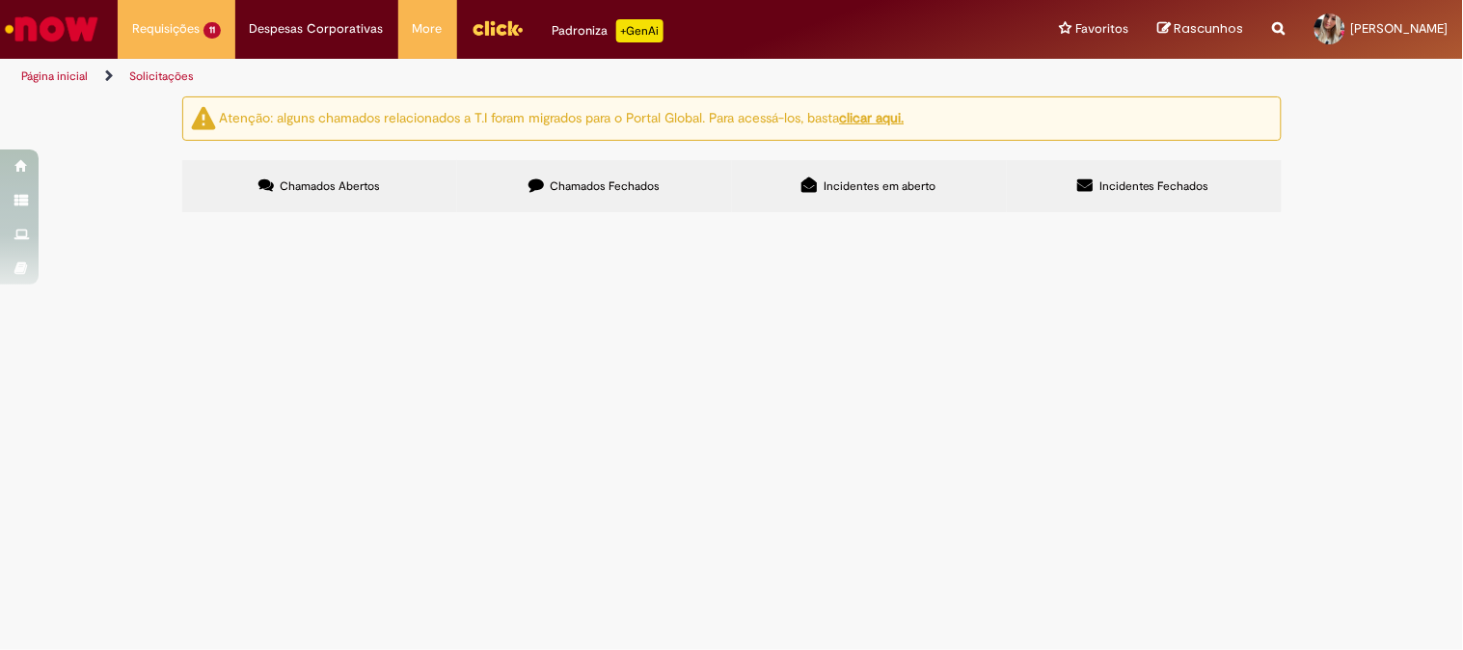
click at [525, 178] on label "Chamados Fechados" at bounding box center [594, 186] width 275 height 52
click at [0, 0] on icon at bounding box center [0, 0] width 0 height 0
click at [0, 0] on th "Encerrado" at bounding box center [0, 0] width 0 height 0
click at [0, 0] on div "Encerrado" at bounding box center [0, 0] width 0 height 0
click at [1107, 172] on label "Incidentes Fechados" at bounding box center [1144, 186] width 275 height 52
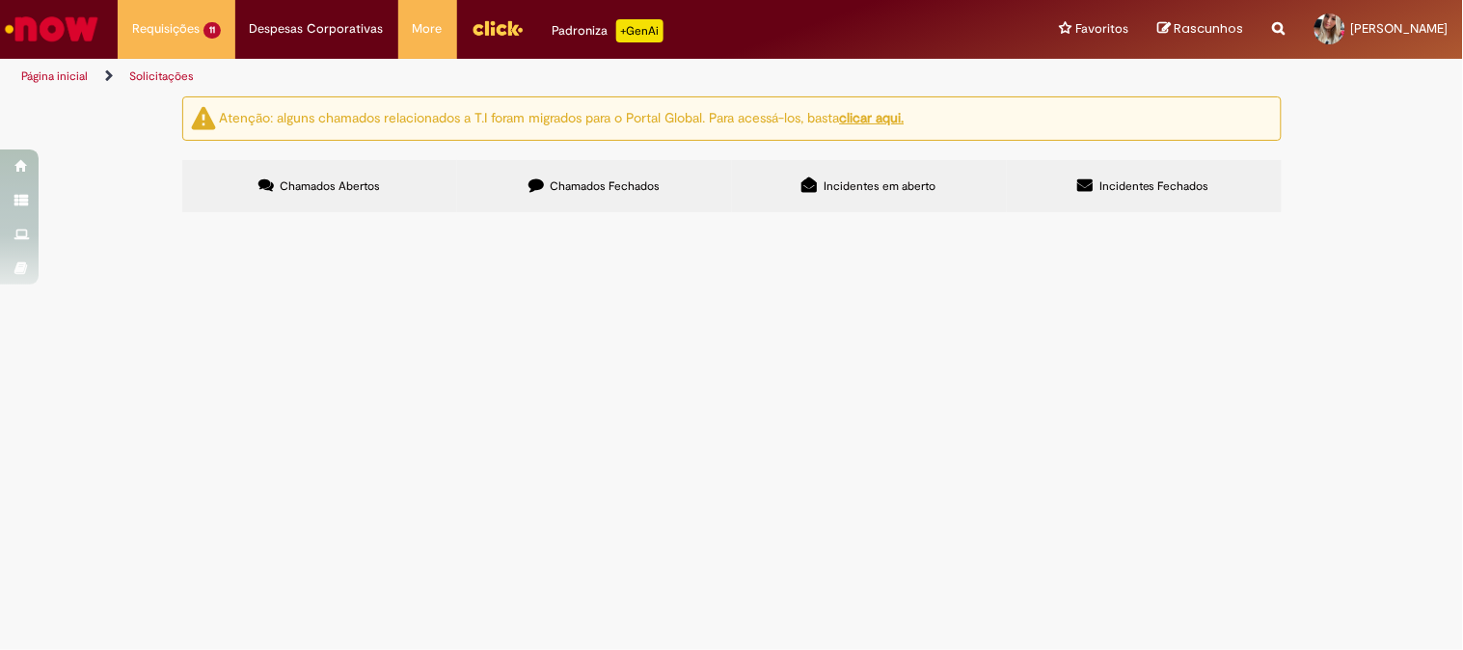
click at [699, 161] on label "Chamados Fechados" at bounding box center [594, 186] width 275 height 52
click at [403, 175] on label "Chamados Abertos" at bounding box center [319, 186] width 275 height 52
click at [577, 176] on label "Chamados Fechados" at bounding box center [594, 186] width 275 height 52
click at [802, 166] on label "Incidentes em aberto" at bounding box center [869, 186] width 275 height 52
click at [1204, 196] on label "Incidentes Fechados" at bounding box center [1144, 186] width 275 height 52
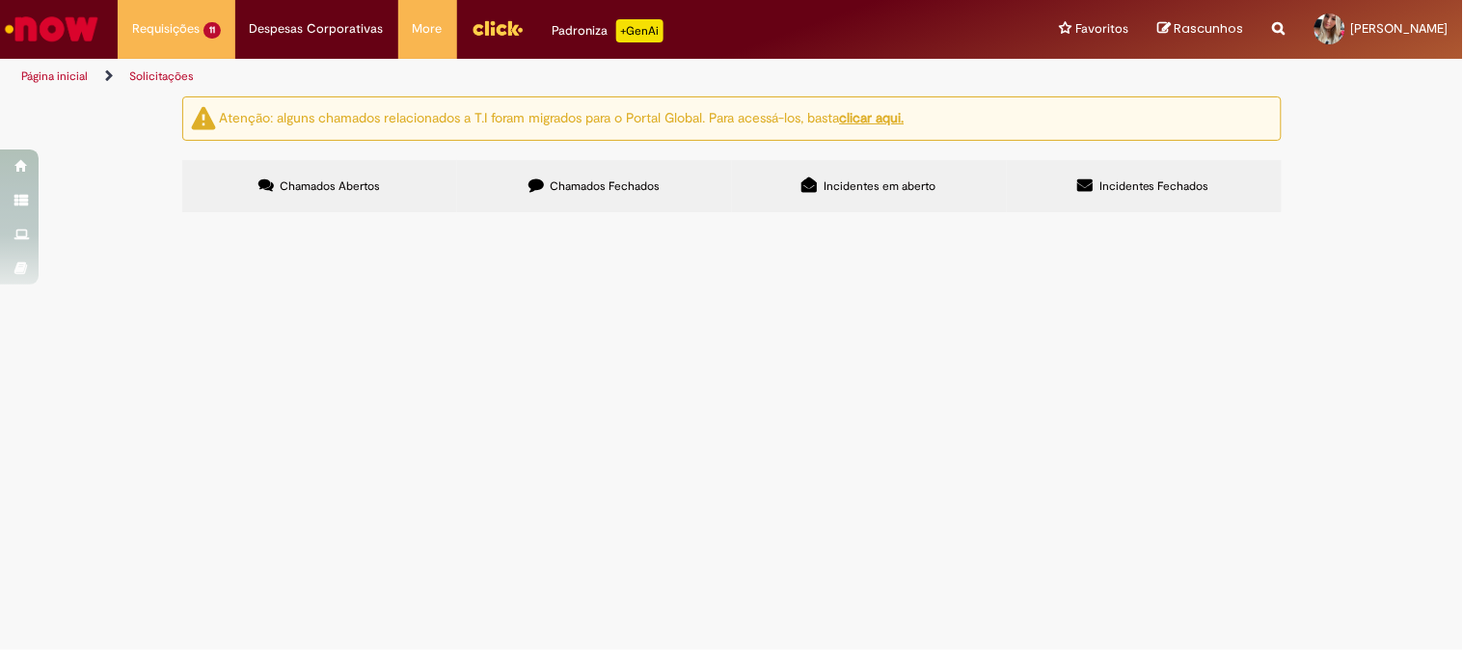
click at [276, 196] on label "Chamados Abertos" at bounding box center [319, 186] width 275 height 52
click at [483, 32] on img "Menu Cabeçalho" at bounding box center [498, 28] width 52 height 29
